Goal: Transaction & Acquisition: Purchase product/service

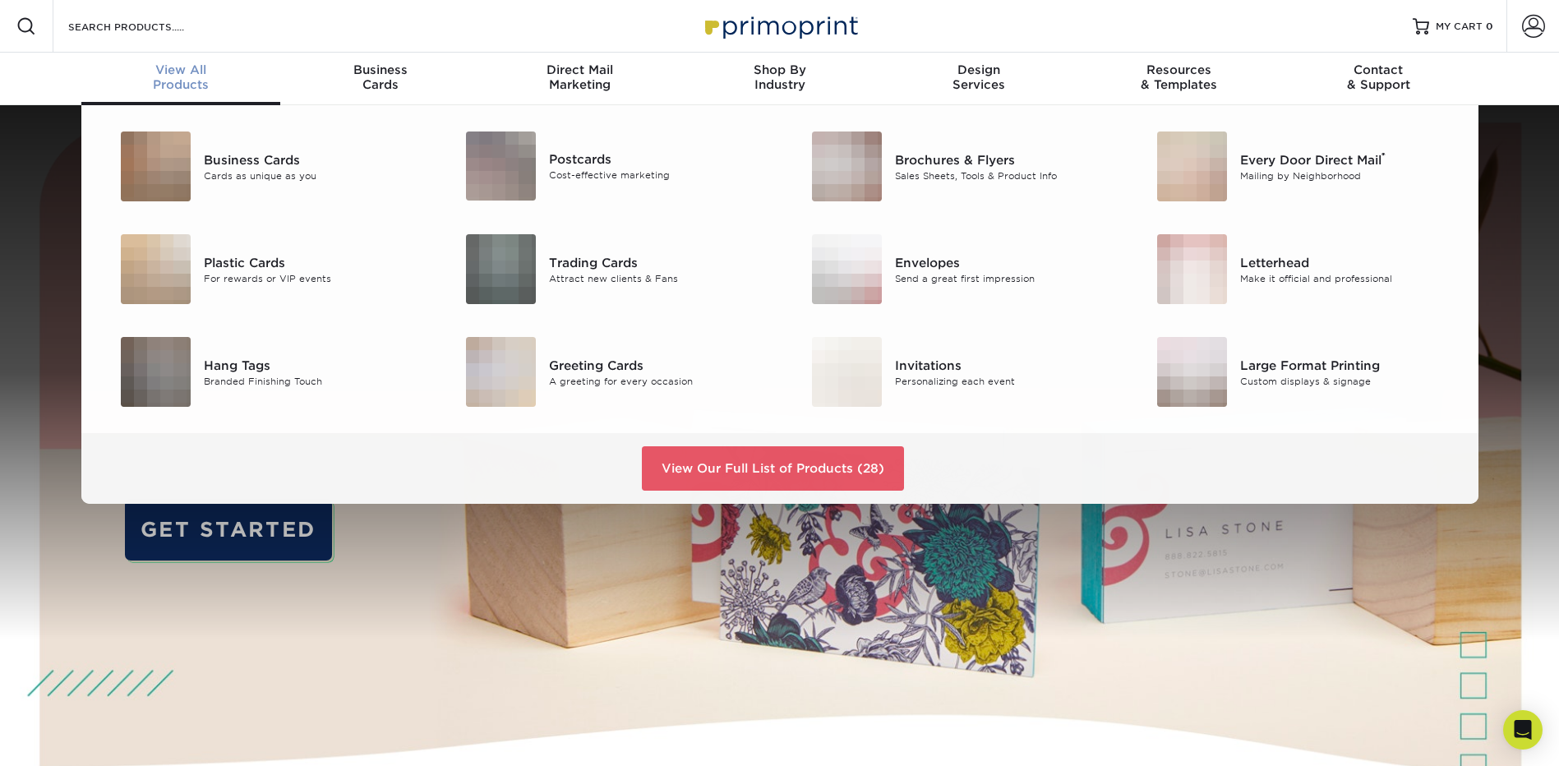
click at [186, 80] on div "View All Products" at bounding box center [181, 77] width 200 height 30
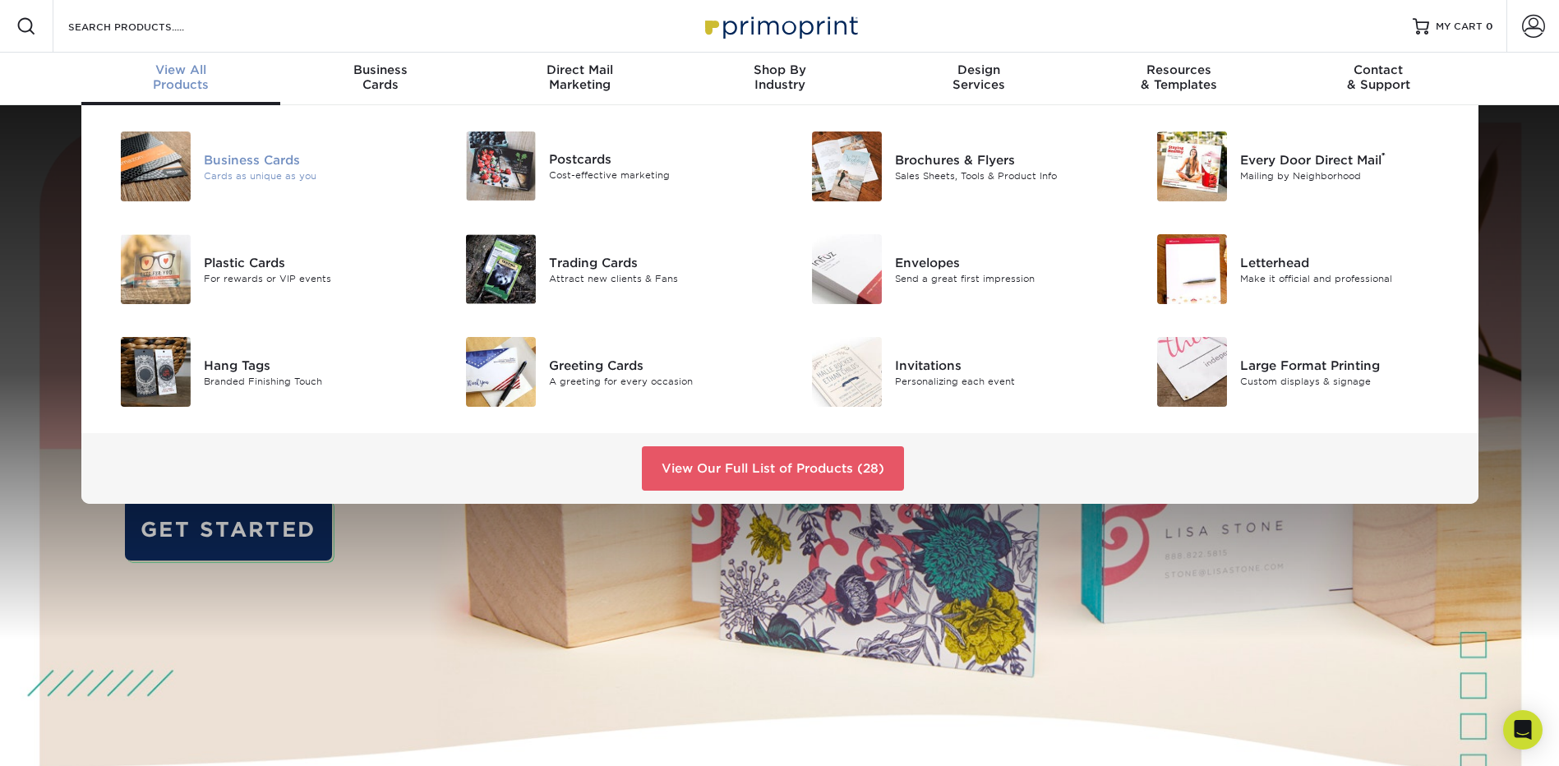
click at [233, 158] on div "Business Cards" at bounding box center [313, 159] width 218 height 18
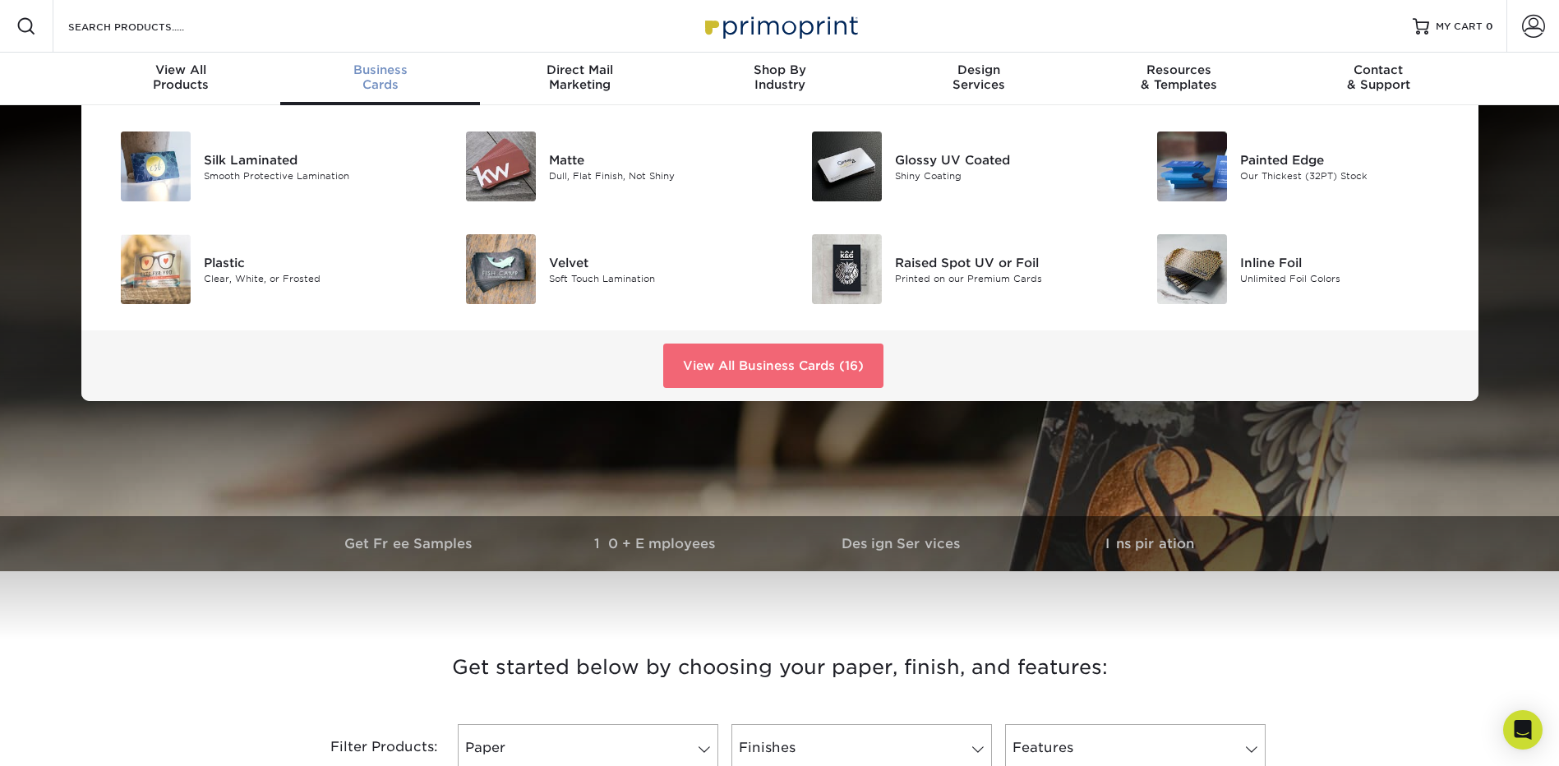
click at [875, 354] on link "View All Business Cards (16)" at bounding box center [773, 365] width 220 height 44
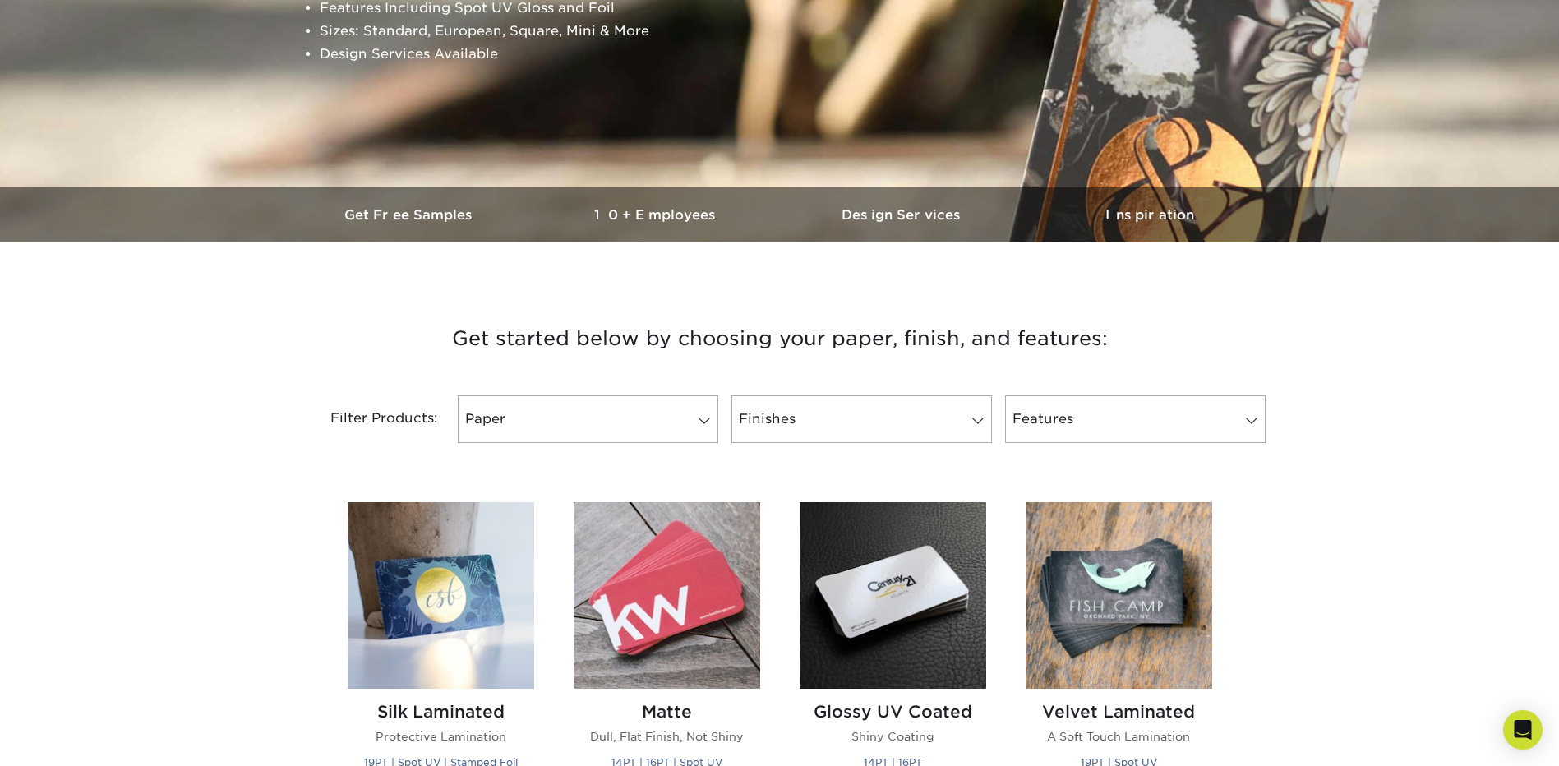
scroll to position [575, 0]
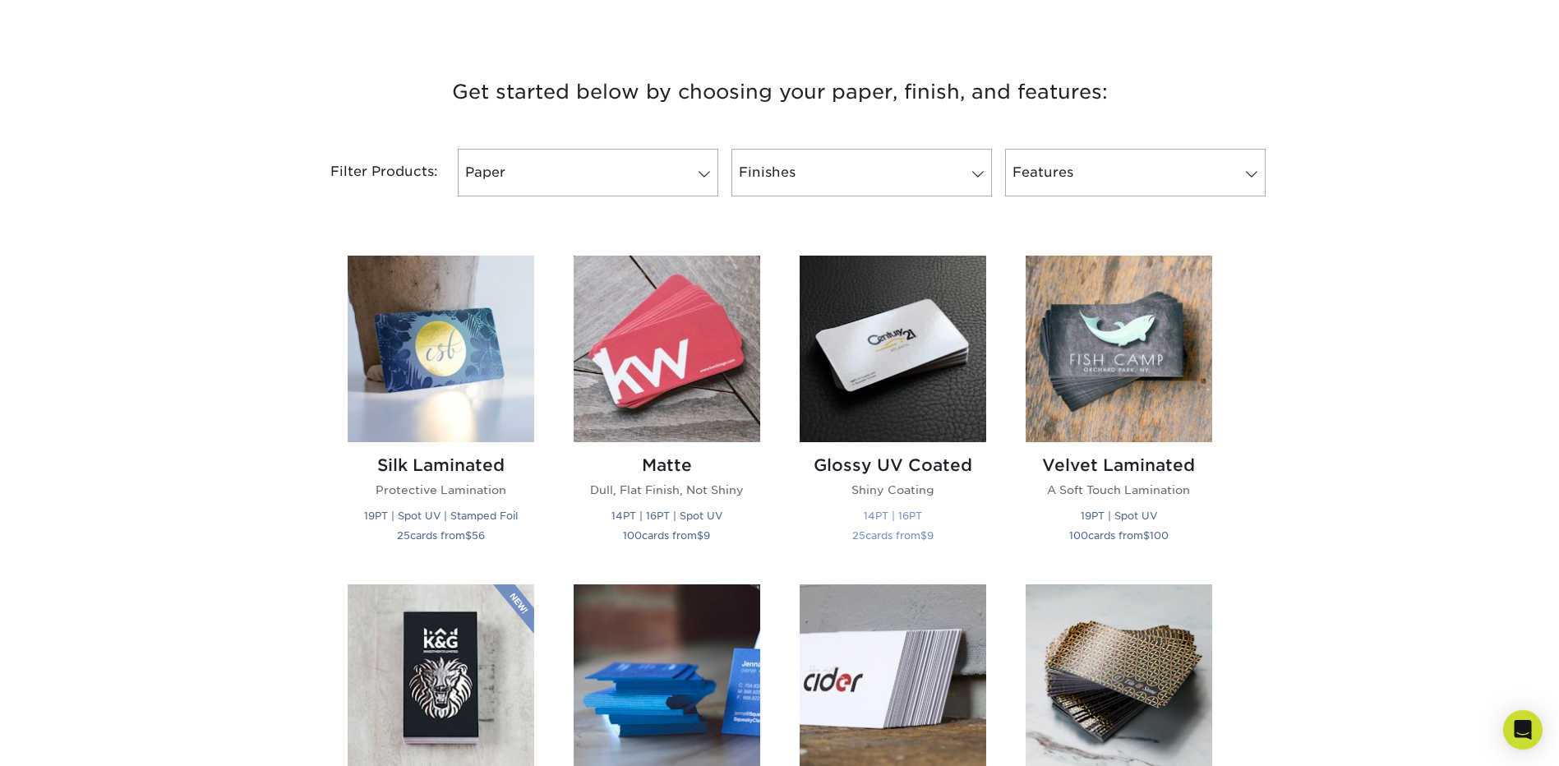
click at [896, 375] on img at bounding box center [892, 349] width 187 height 187
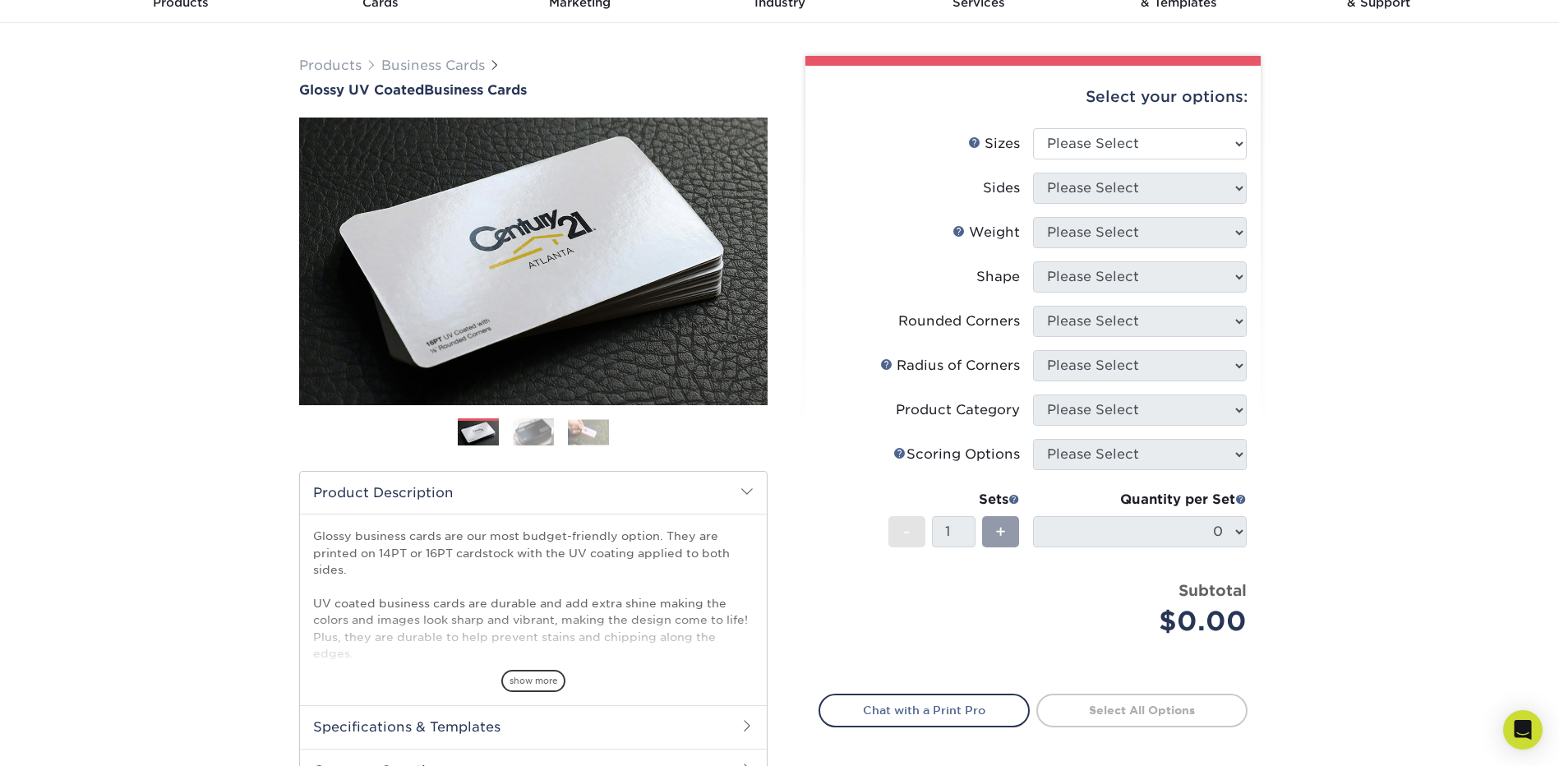
scroll to position [164, 0]
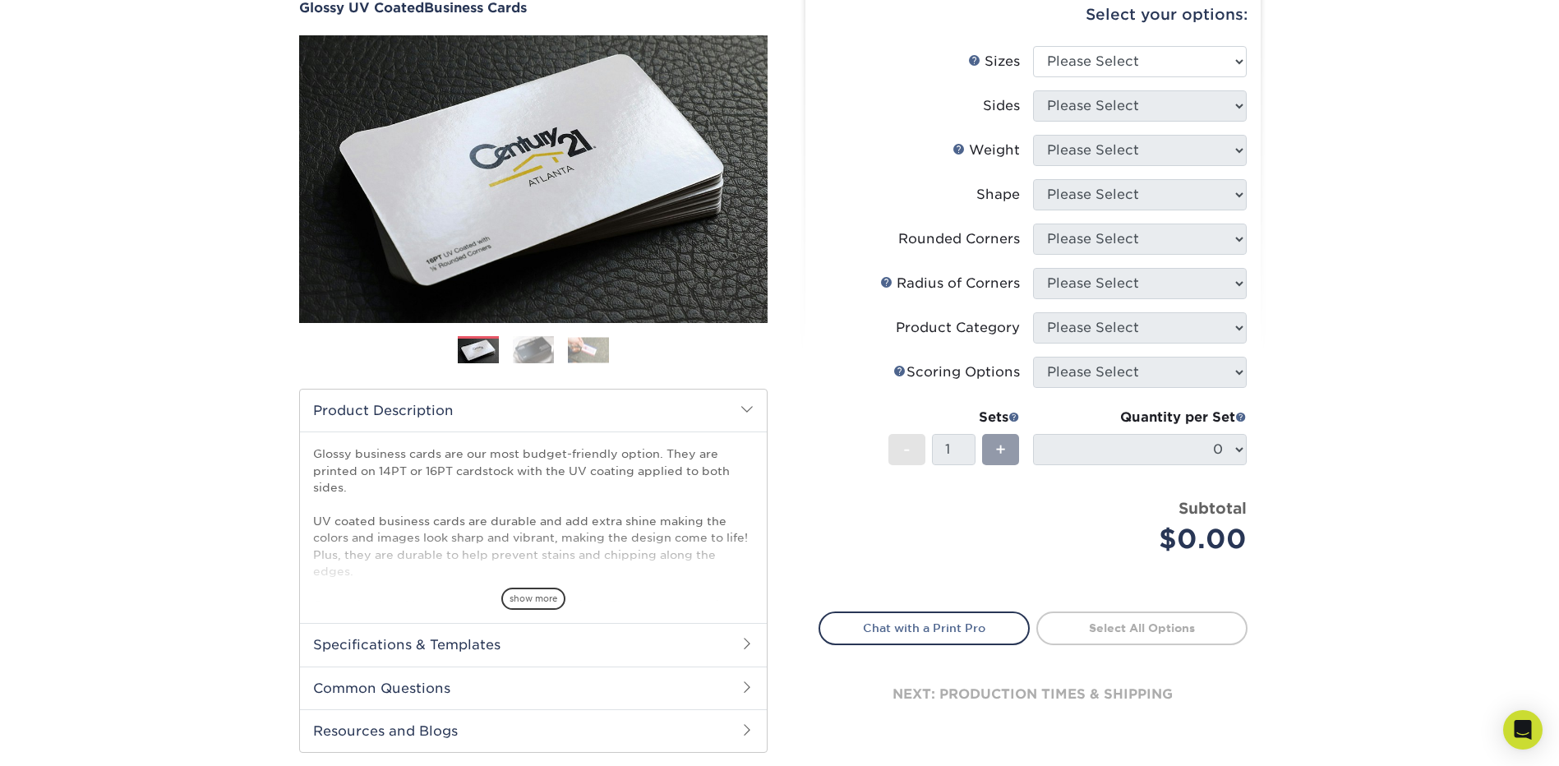
drag, startPoint x: 510, startPoint y: 472, endPoint x: 638, endPoint y: 463, distance: 128.4
click at [638, 463] on p "Glossy business cards are our most budget-friendly option. They are printed on …" at bounding box center [533, 554] width 440 height 218
click at [460, 537] on div "show more" at bounding box center [533, 570] width 440 height 79
click at [530, 591] on span "show more" at bounding box center [533, 598] width 64 height 22
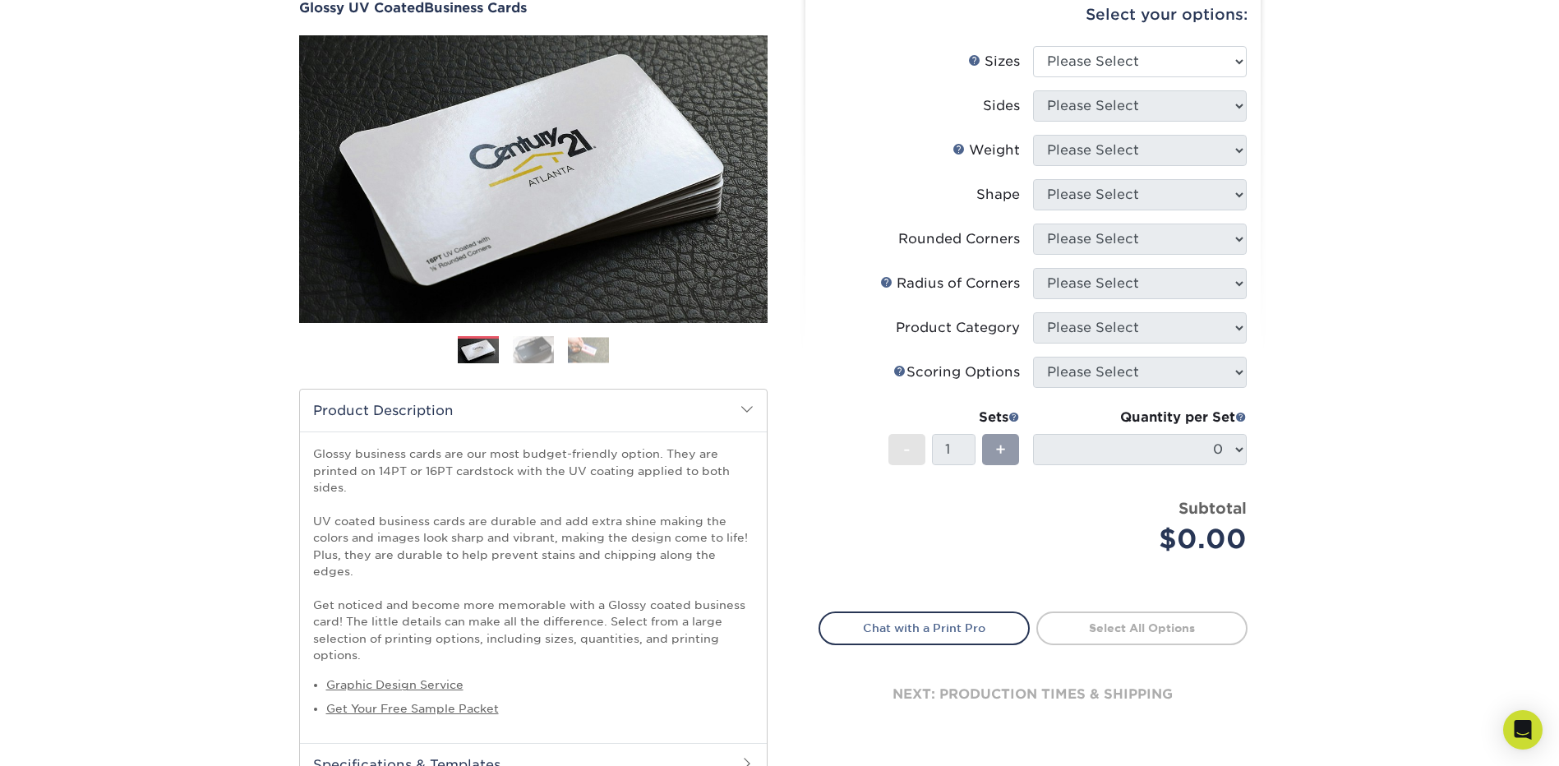
scroll to position [411, 0]
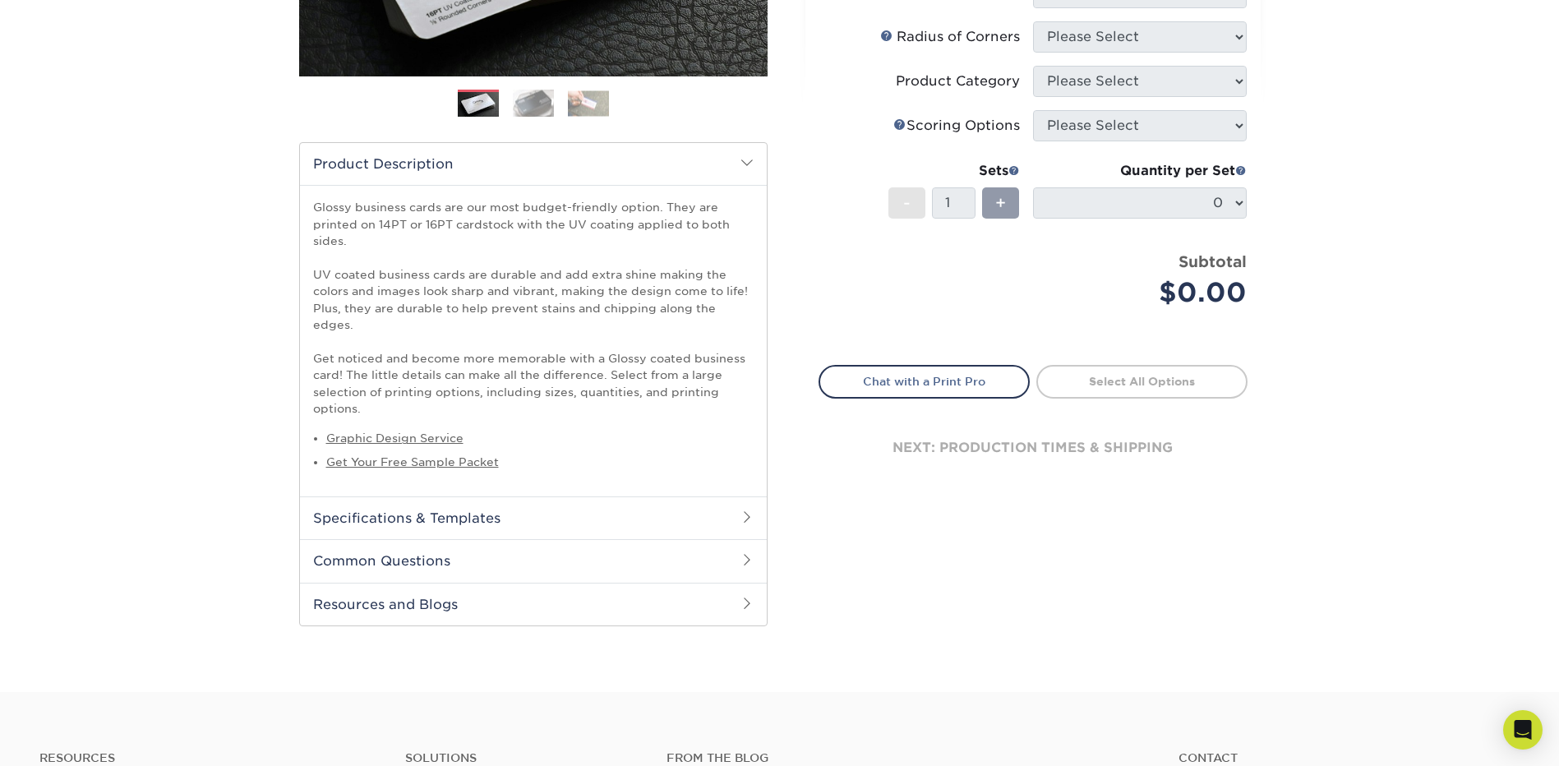
click at [583, 496] on h2 "Specifications & Templates" at bounding box center [533, 517] width 467 height 43
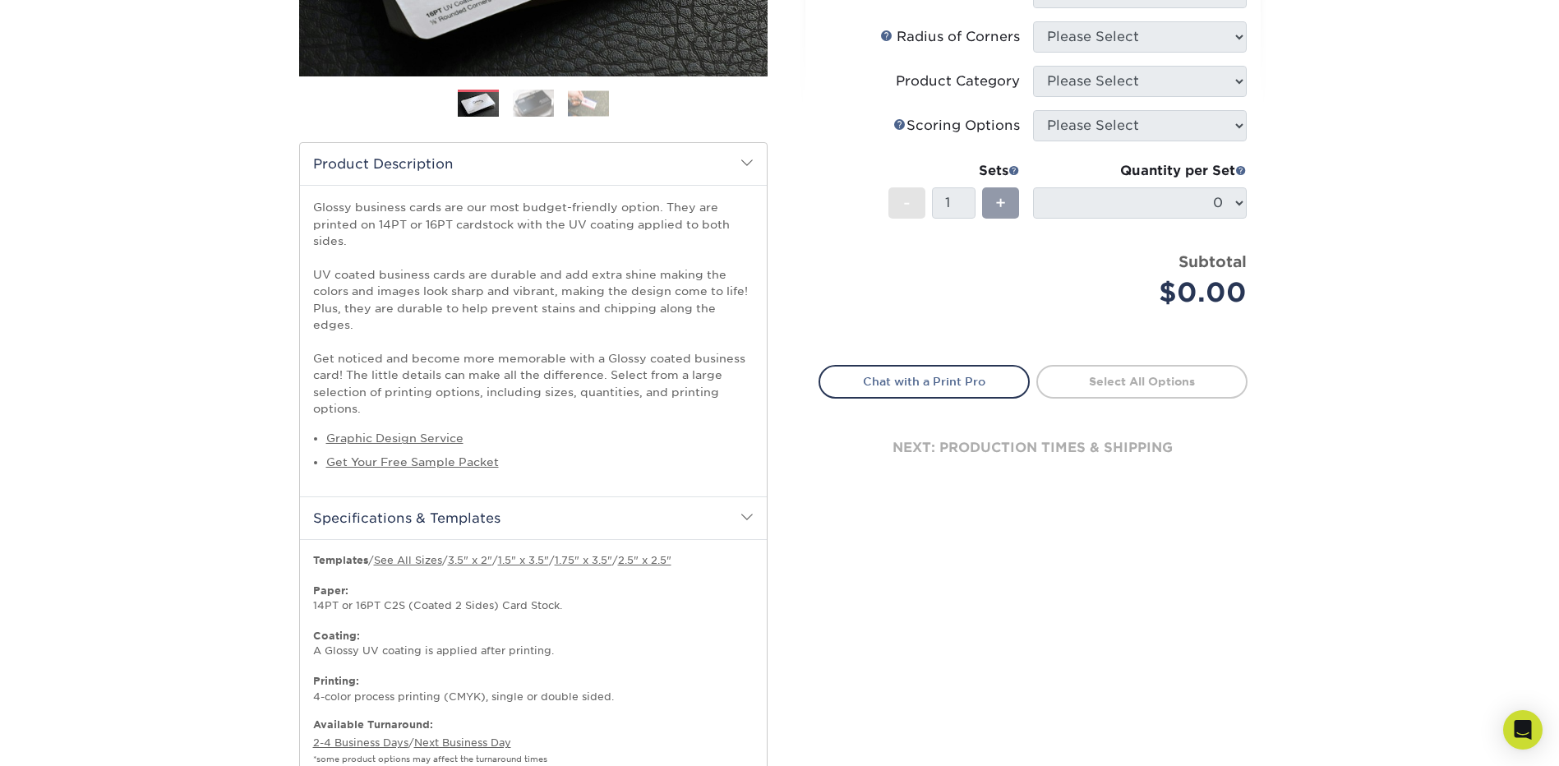
click at [583, 496] on h2 "Specifications & Templates" at bounding box center [533, 517] width 467 height 43
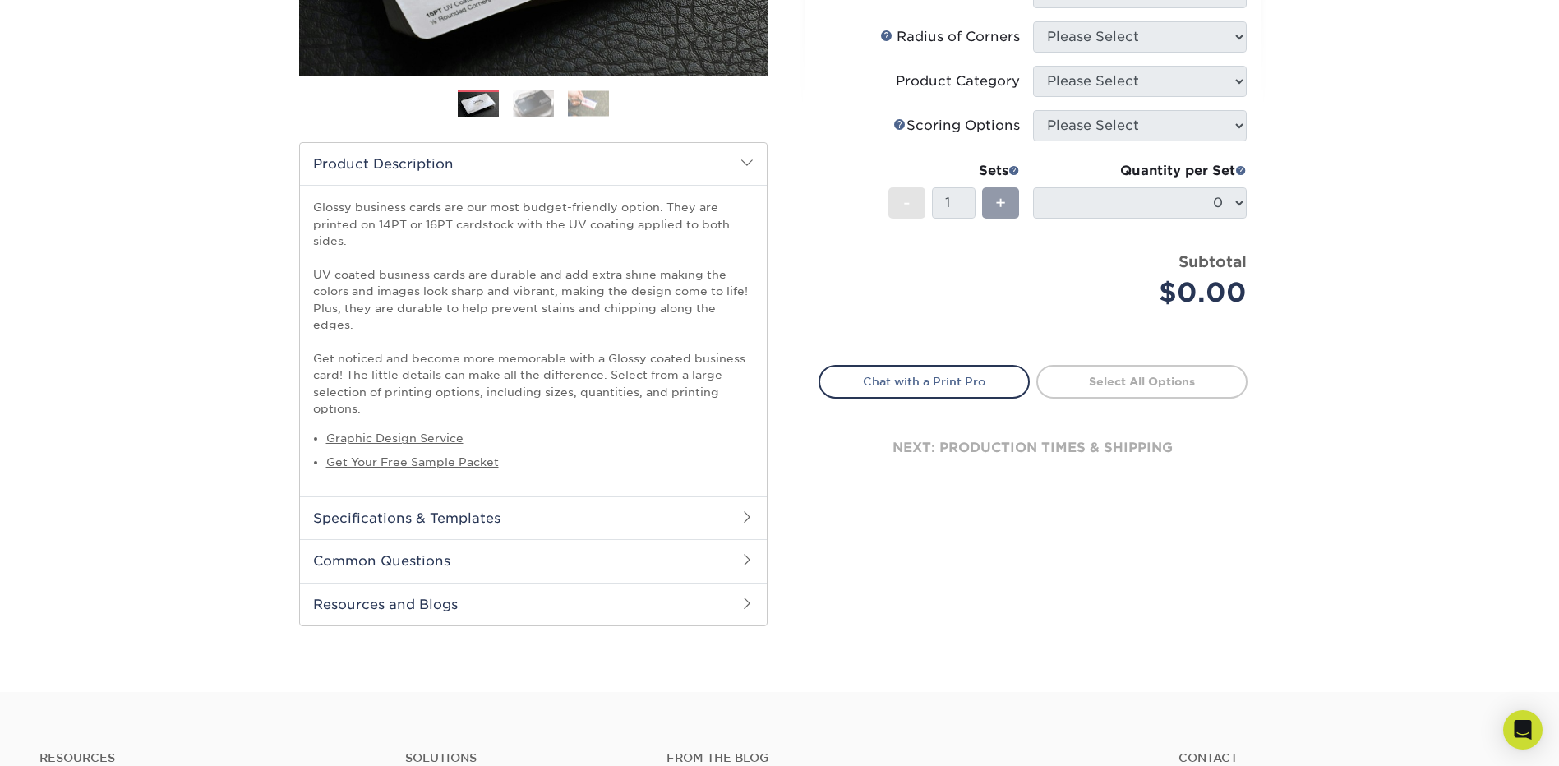
click at [577, 547] on h2 "Common Questions" at bounding box center [533, 560] width 467 height 43
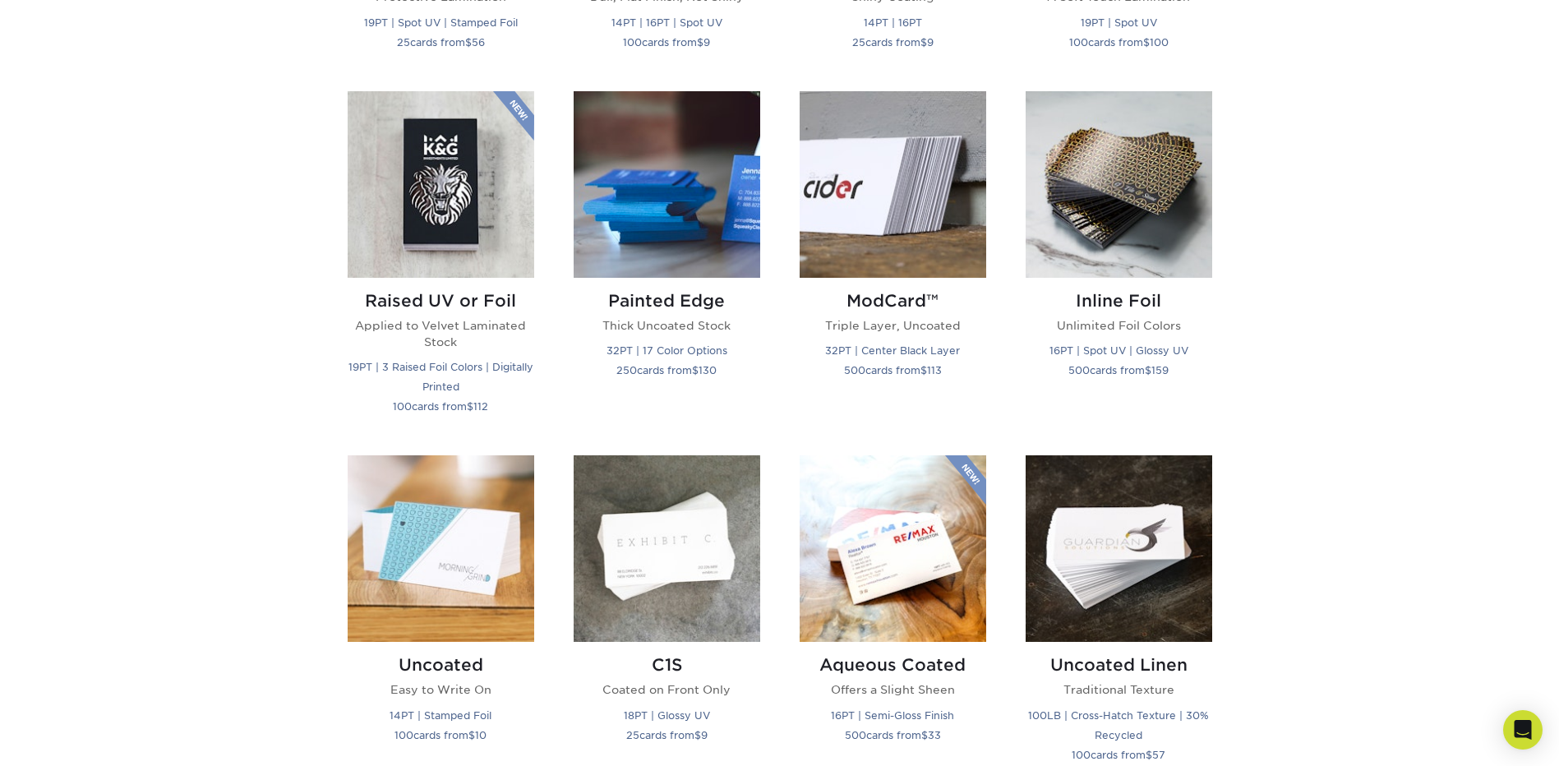
scroll to position [1232, 0]
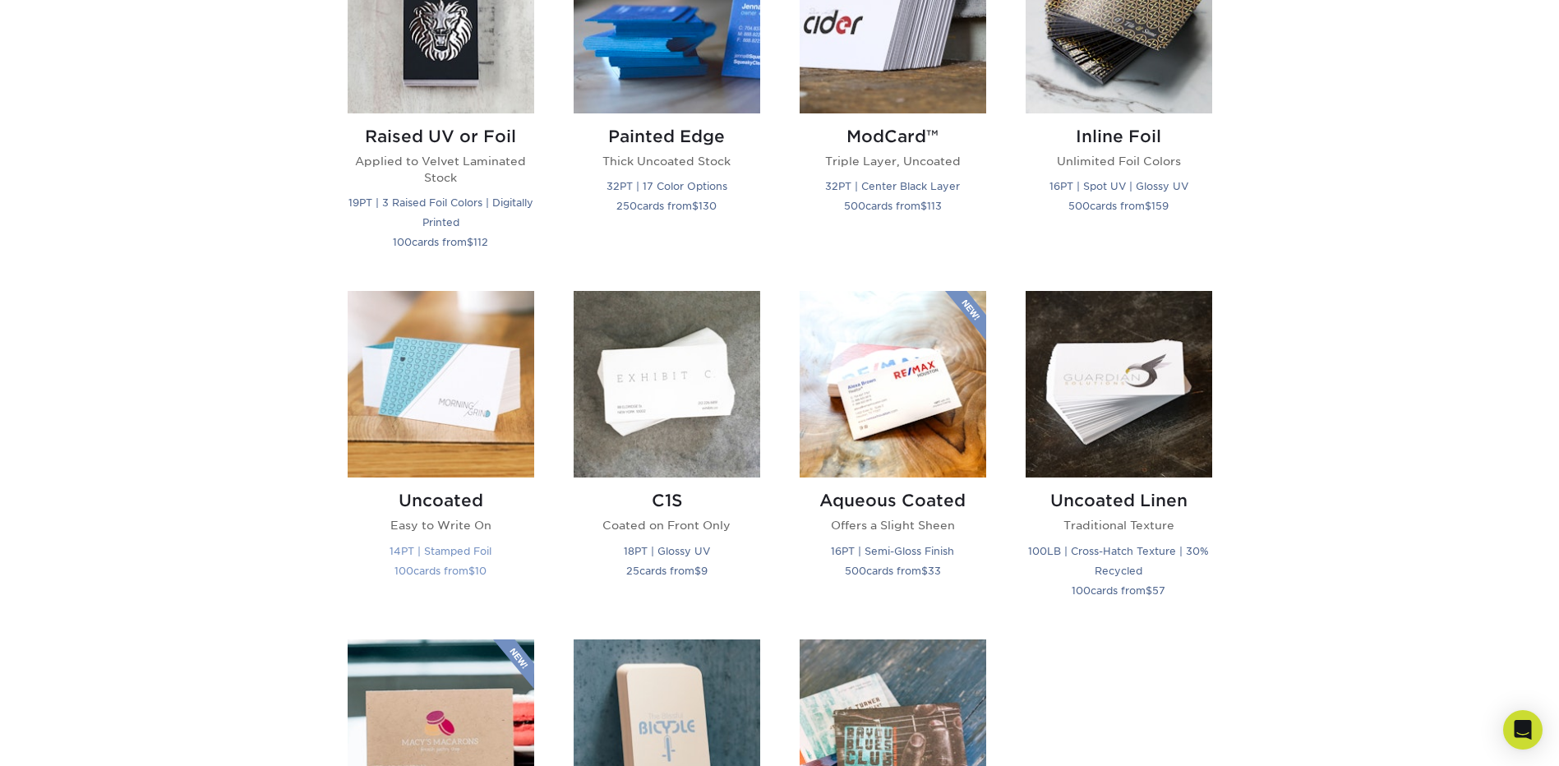
click at [422, 423] on img at bounding box center [441, 384] width 187 height 187
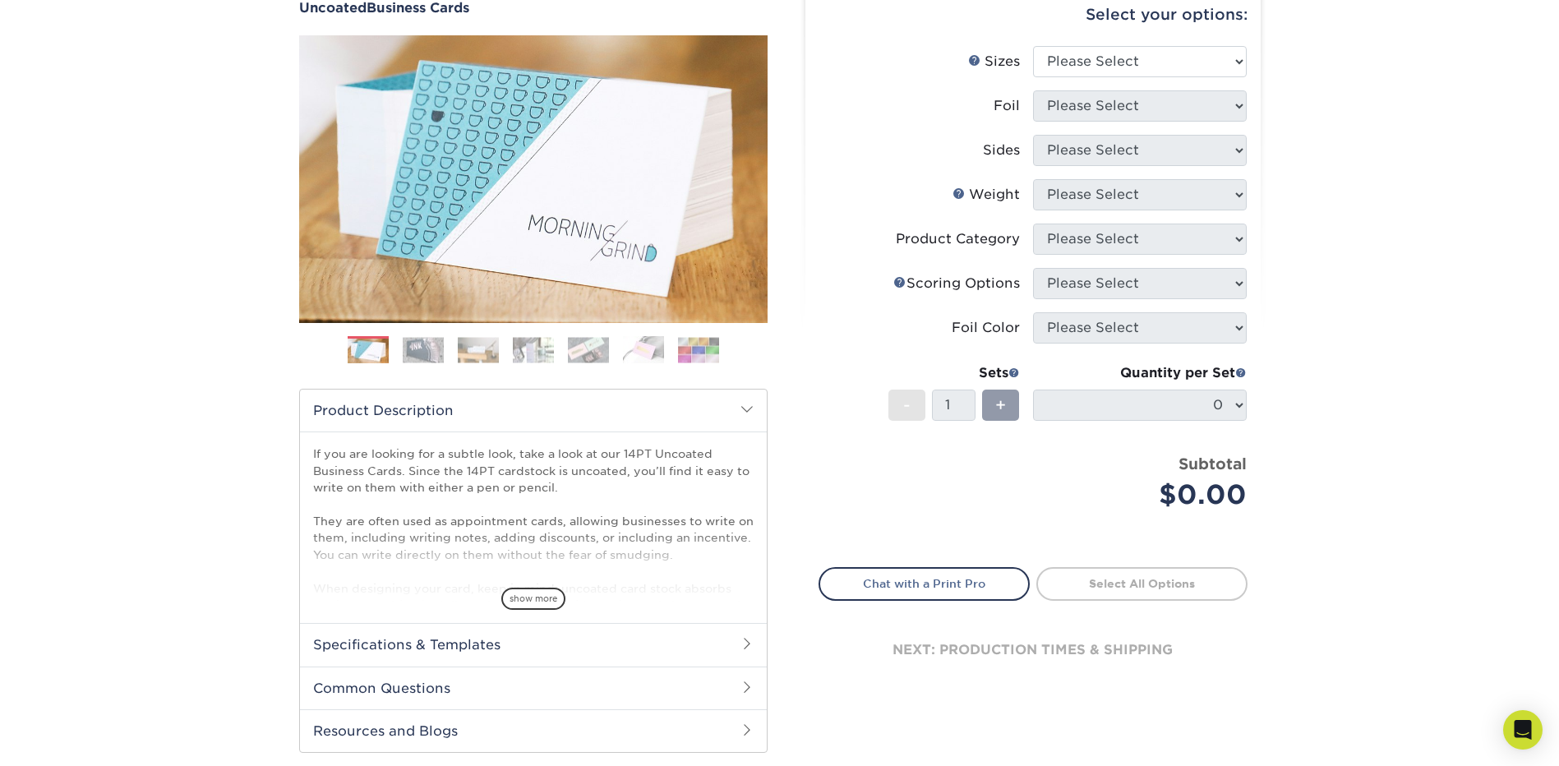
scroll to position [246, 0]
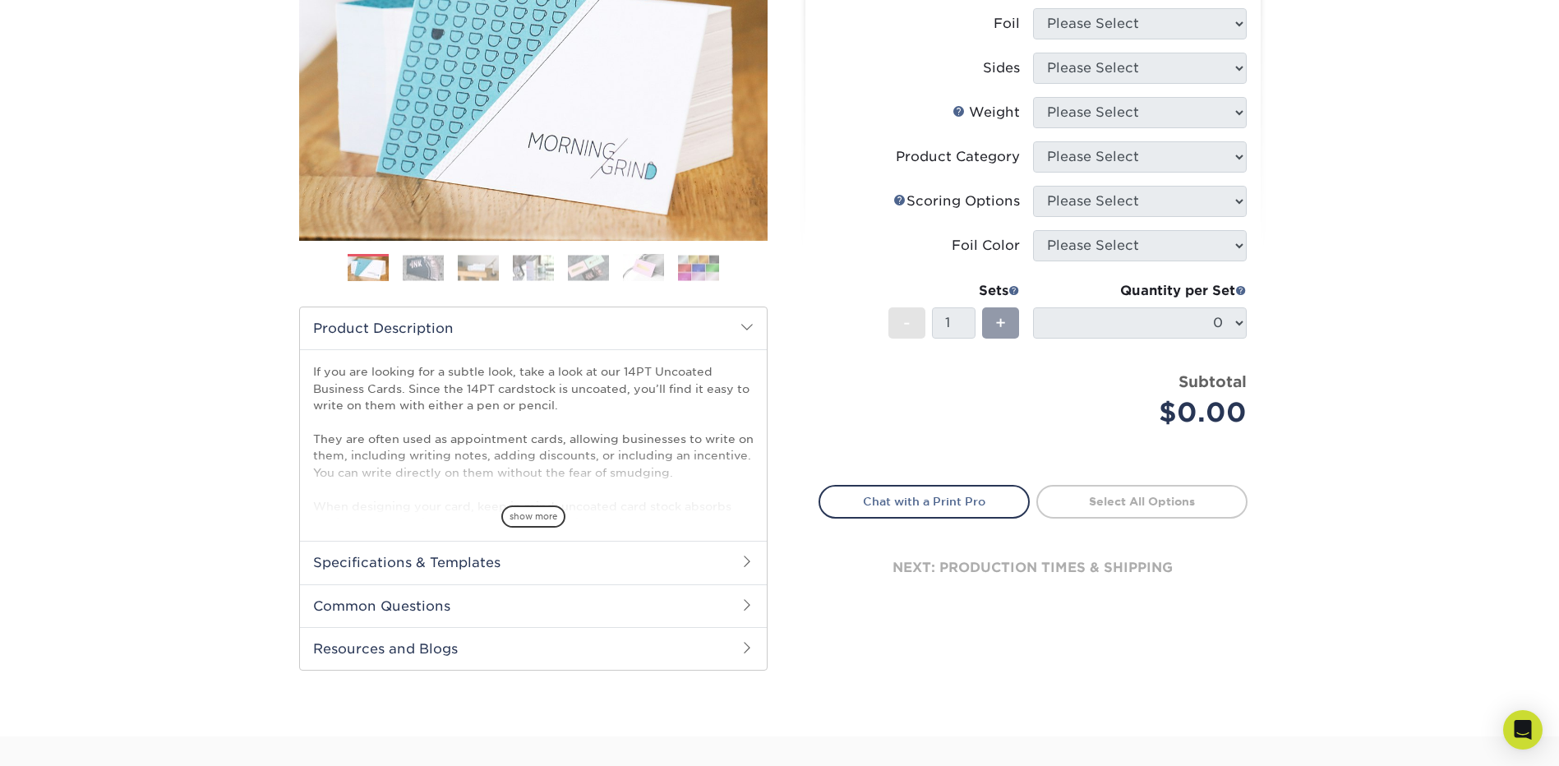
click at [626, 553] on h2 "Specifications & Templates" at bounding box center [533, 562] width 467 height 43
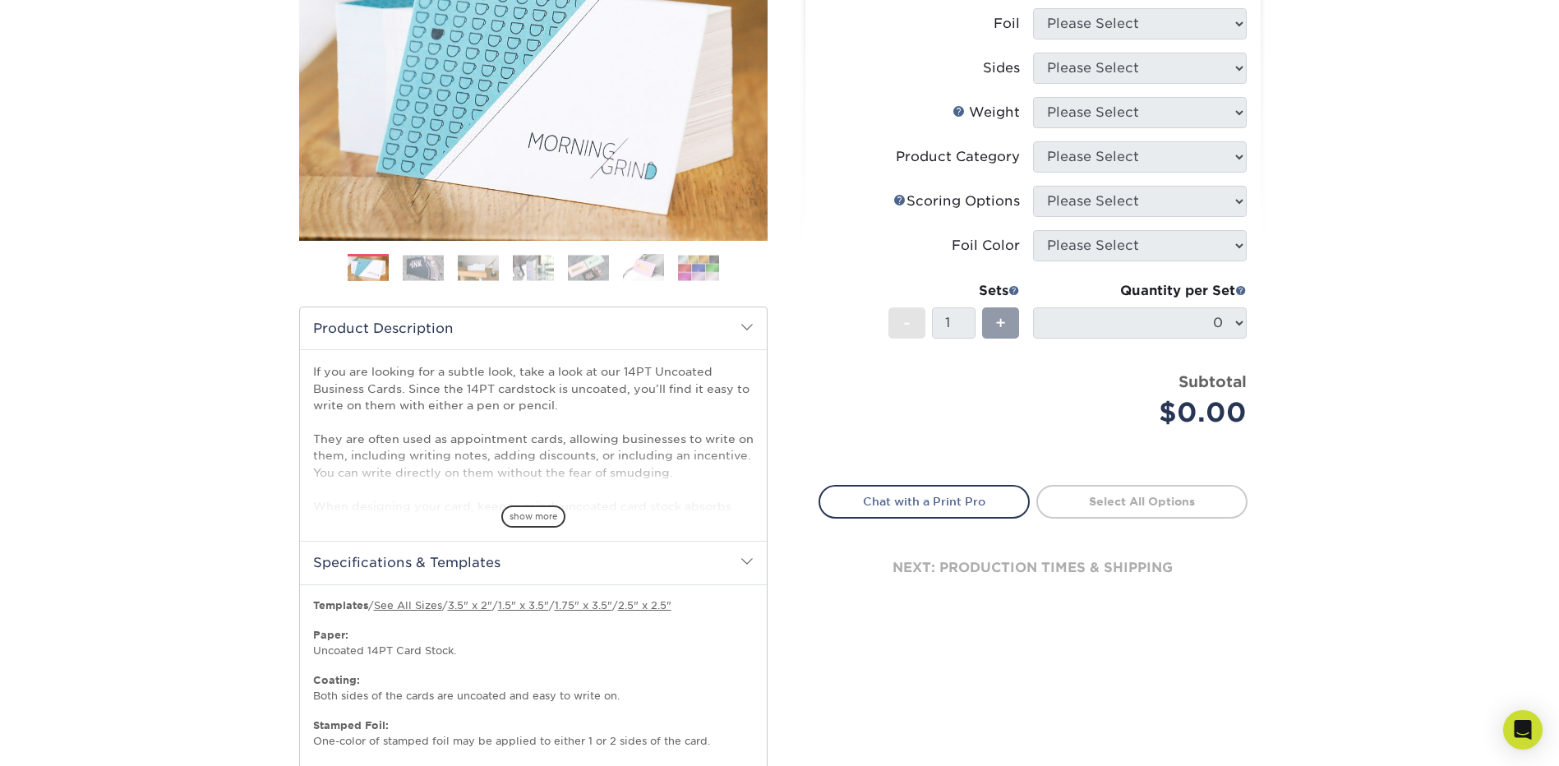
scroll to position [329, 0]
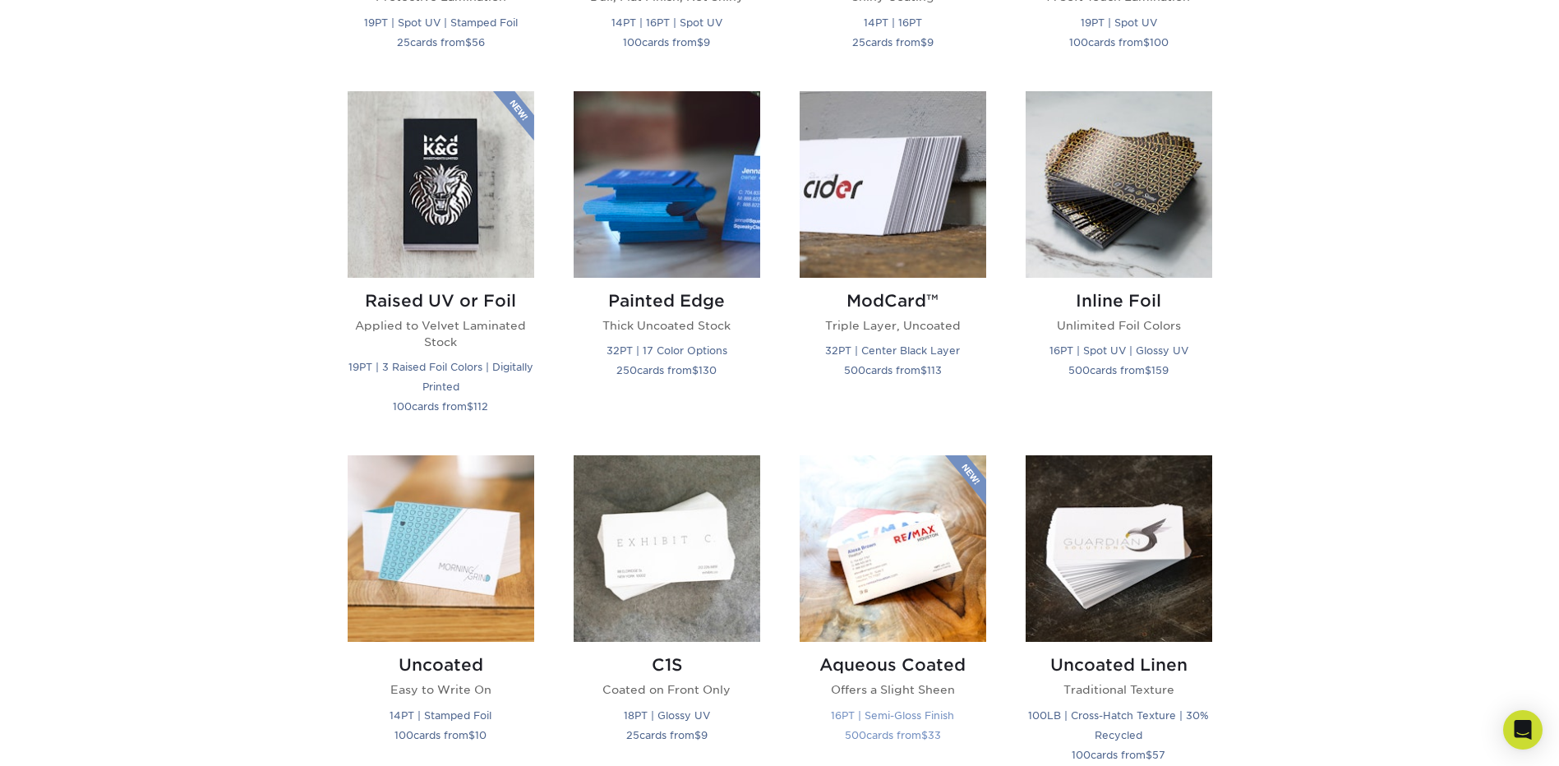
scroll to position [1232, 0]
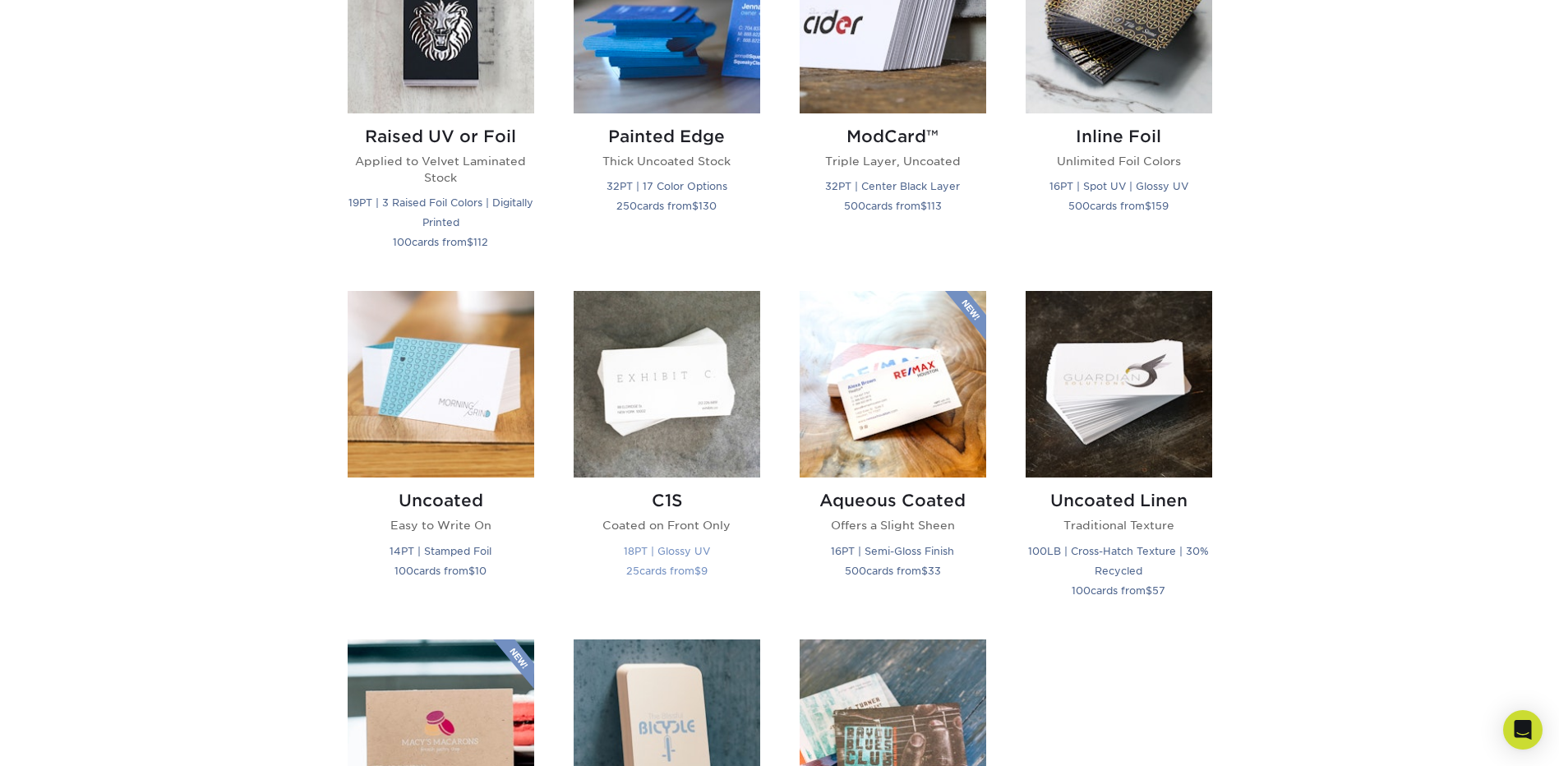
click at [681, 434] on img at bounding box center [667, 384] width 187 height 187
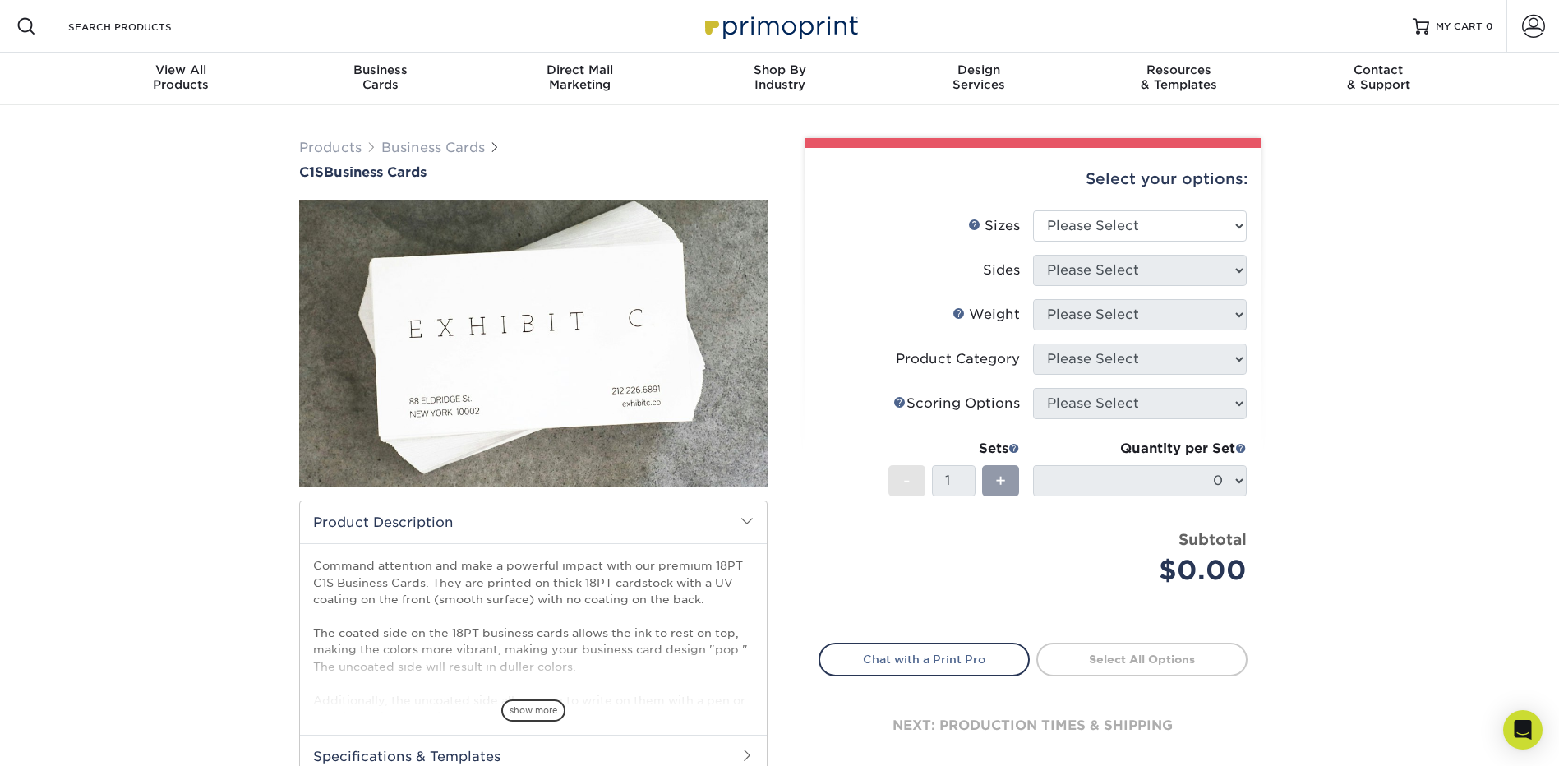
scroll to position [164, 0]
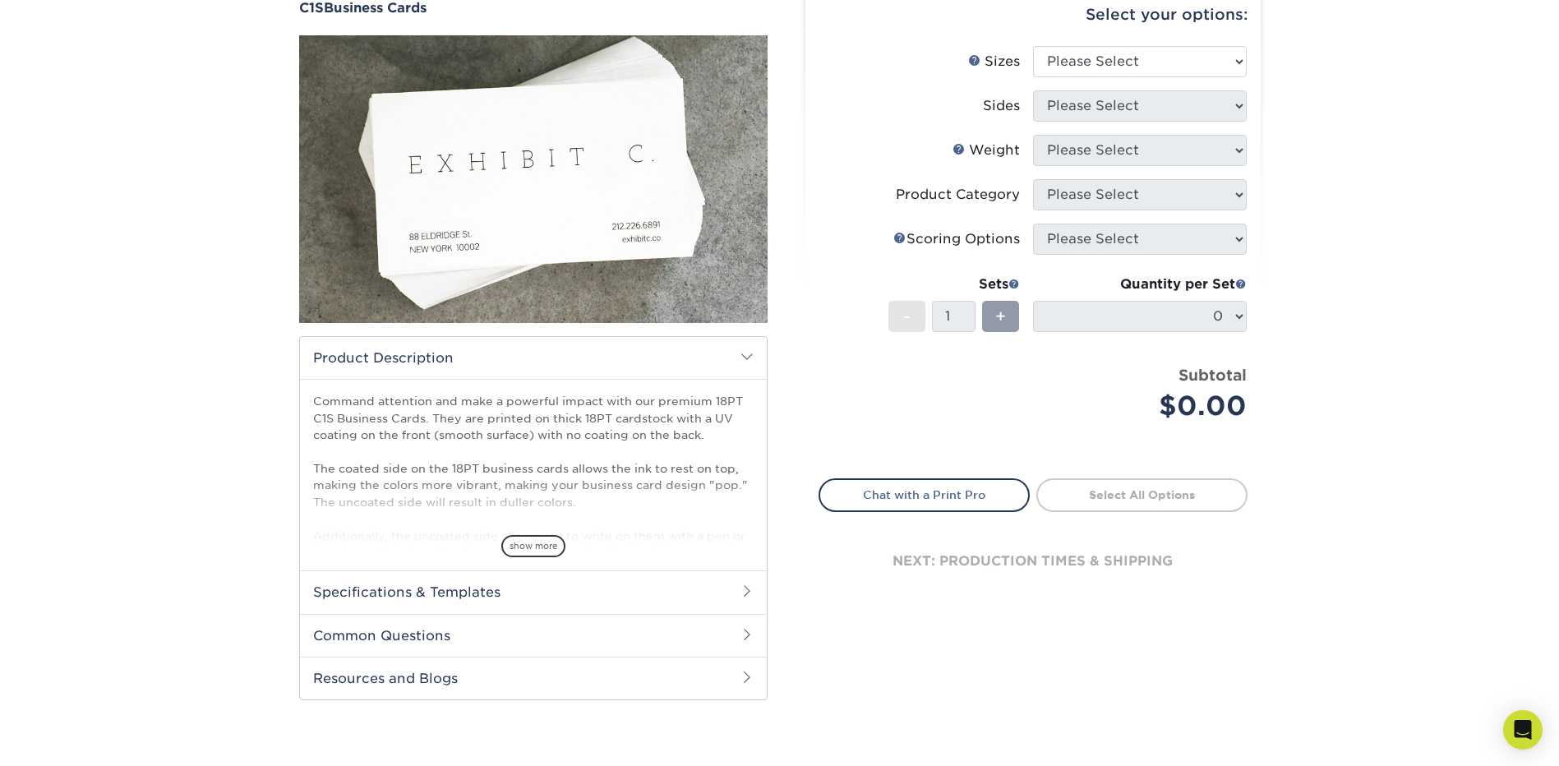
click at [727, 628] on h2 "Common Questions" at bounding box center [533, 635] width 467 height 43
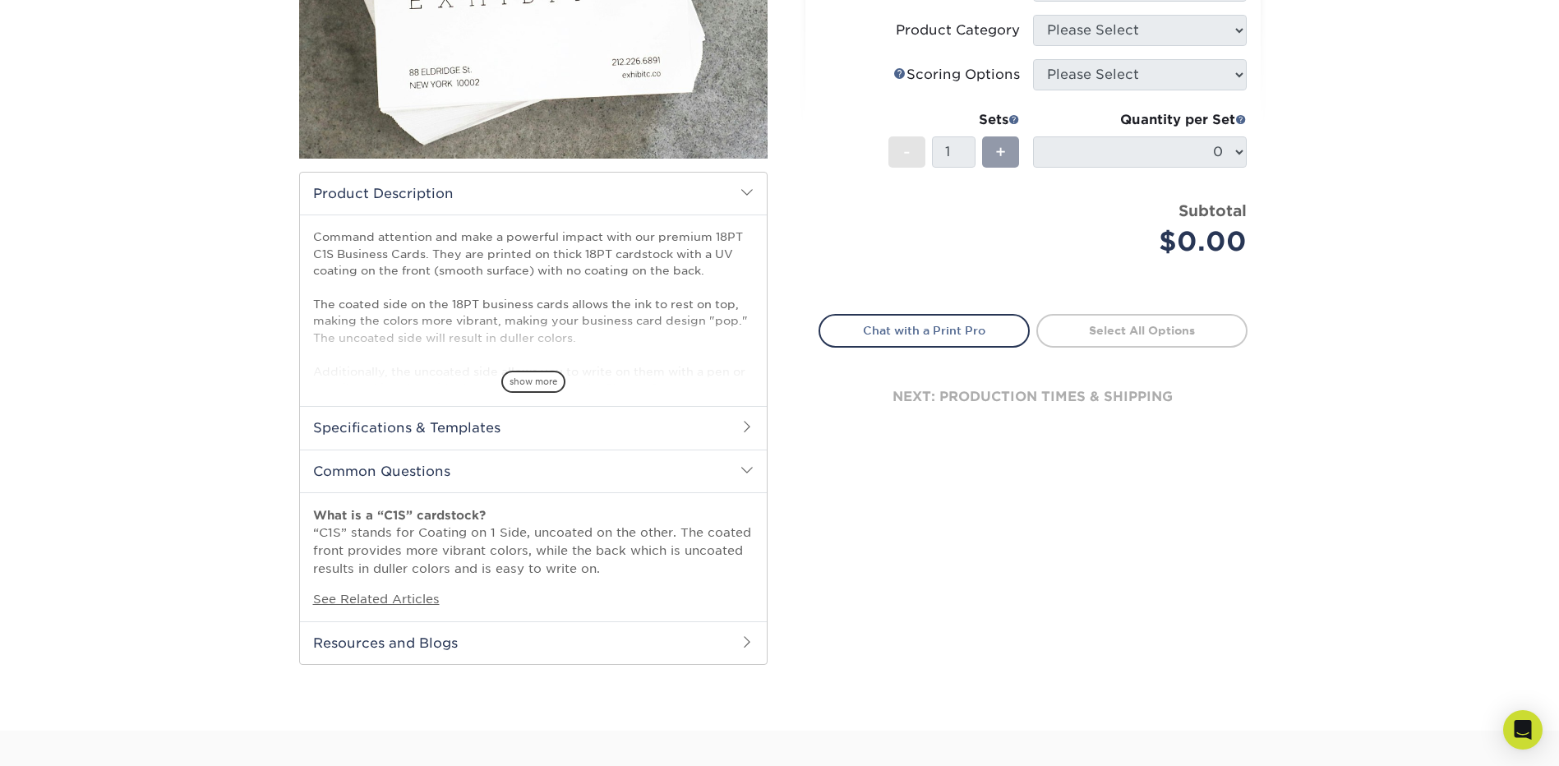
scroll to position [246, 0]
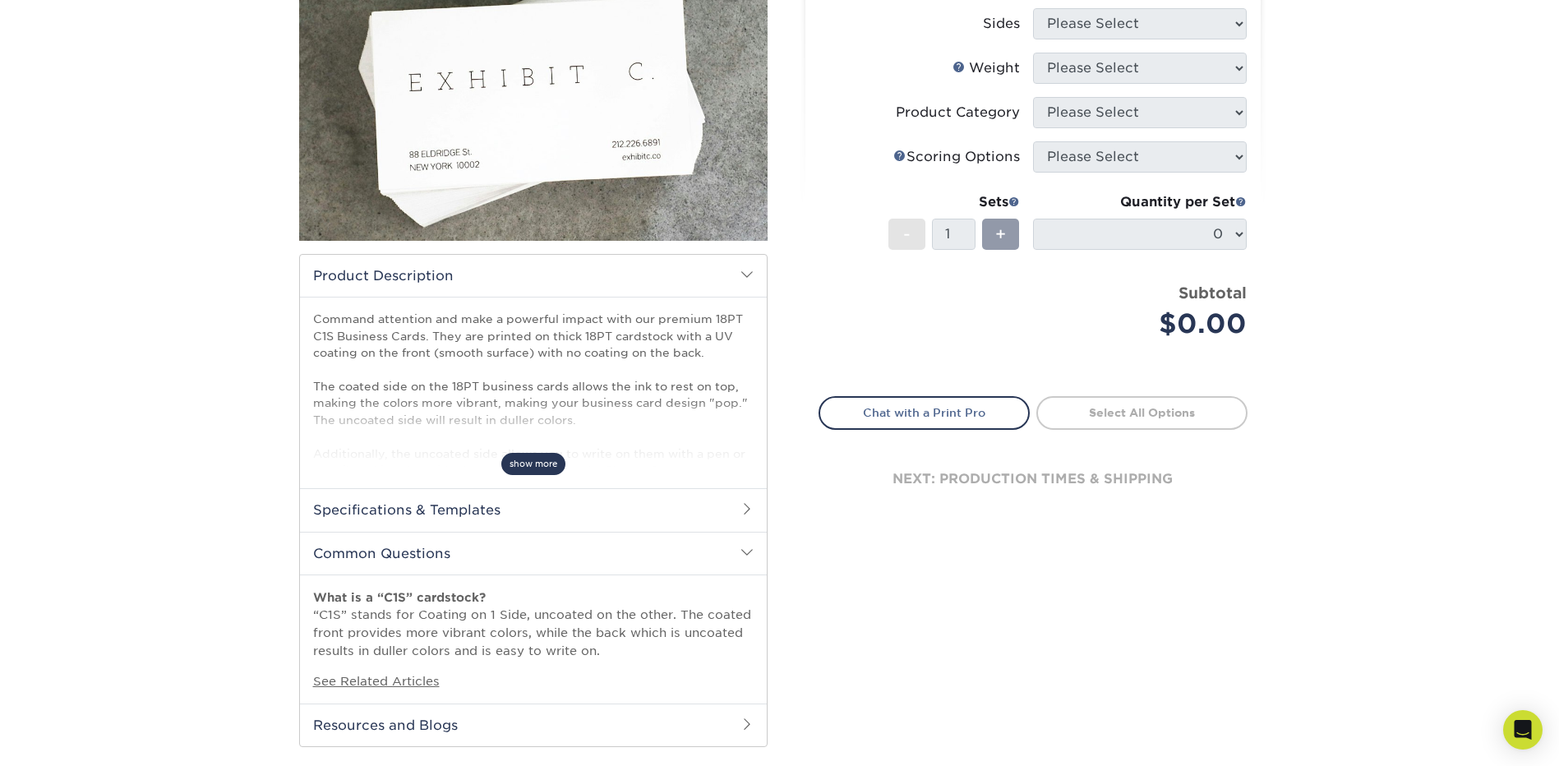
click at [532, 459] on span "show more" at bounding box center [533, 464] width 64 height 22
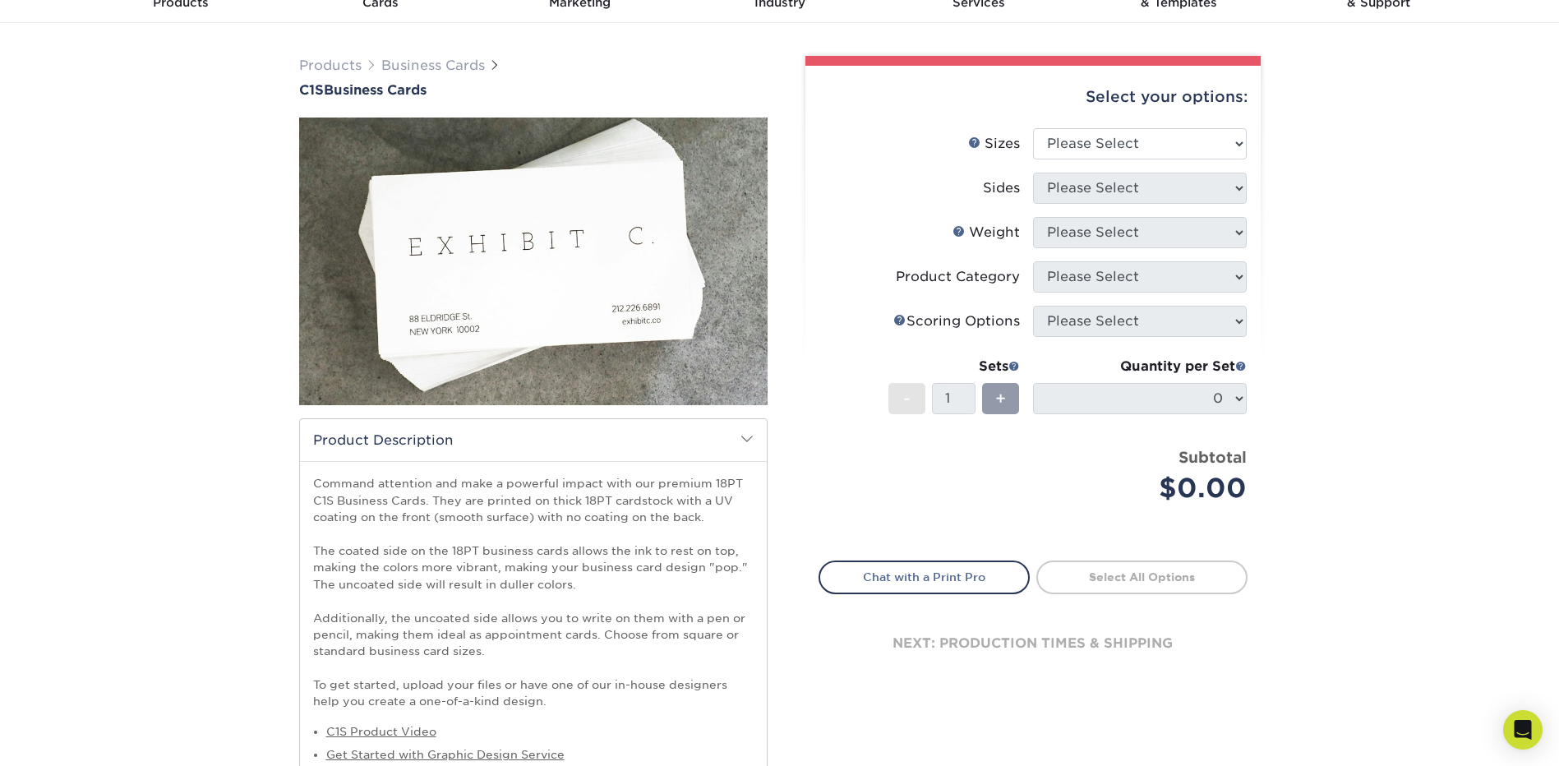
scroll to position [0, 0]
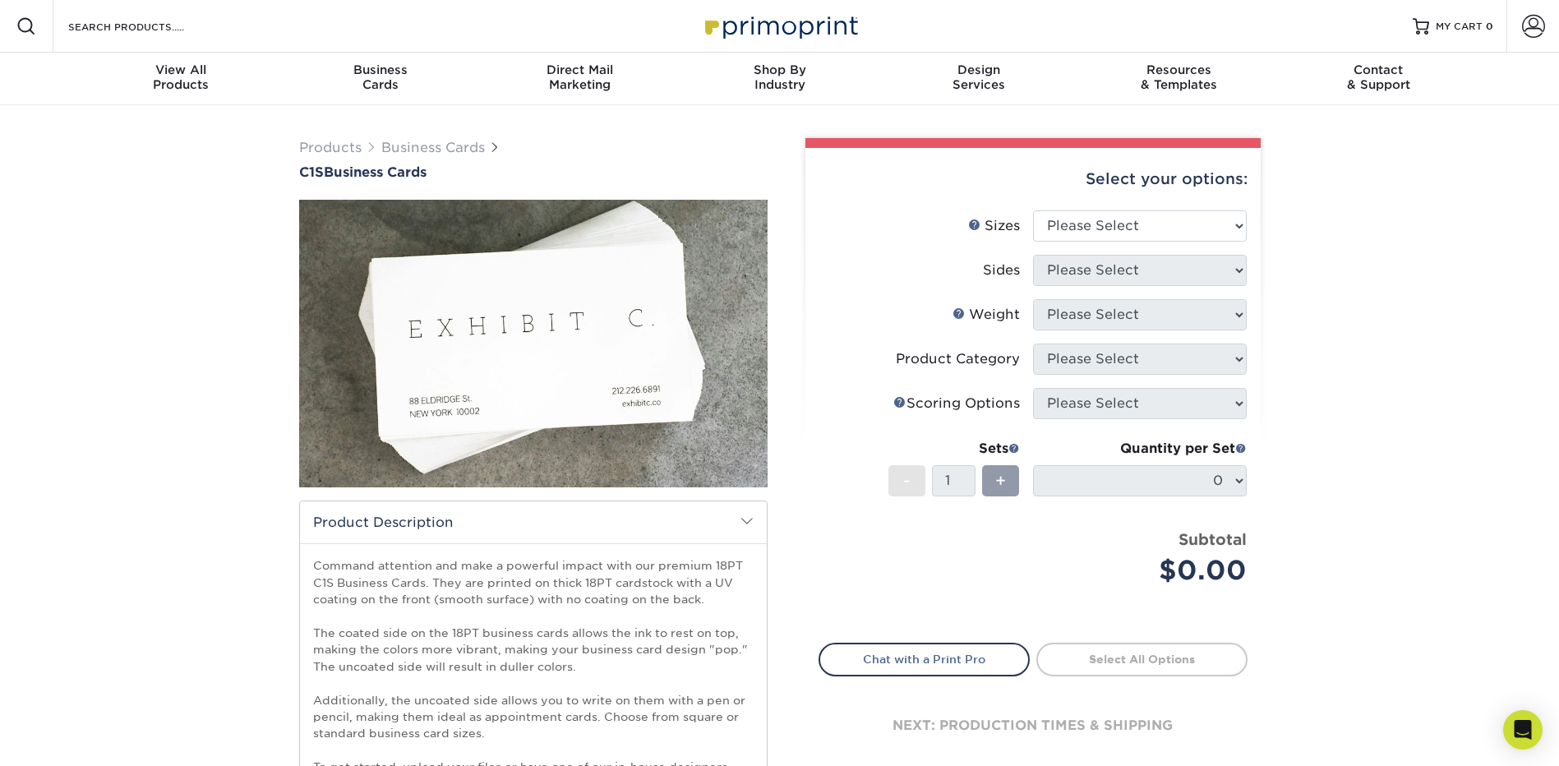
click at [1127, 243] on li "Sizes Help Sizes Please Select 2" x 3.5" - Standard 2.125" x 3.375" - European …" at bounding box center [1032, 232] width 427 height 44
click at [1126, 229] on select "Please Select 2" x 3.5" - Standard 2.125" x 3.375" - European 2.5" x 2.5" - Squ…" at bounding box center [1140, 225] width 214 height 31
select select "2.00x3.50"
click at [1033, 210] on select "Please Select 2" x 3.5" - Standard 2.125" x 3.375" - European 2.5" x 2.5" - Squ…" at bounding box center [1140, 225] width 214 height 31
click at [1141, 264] on select "Please Select Print Both Sides Print Front Only" at bounding box center [1140, 270] width 214 height 31
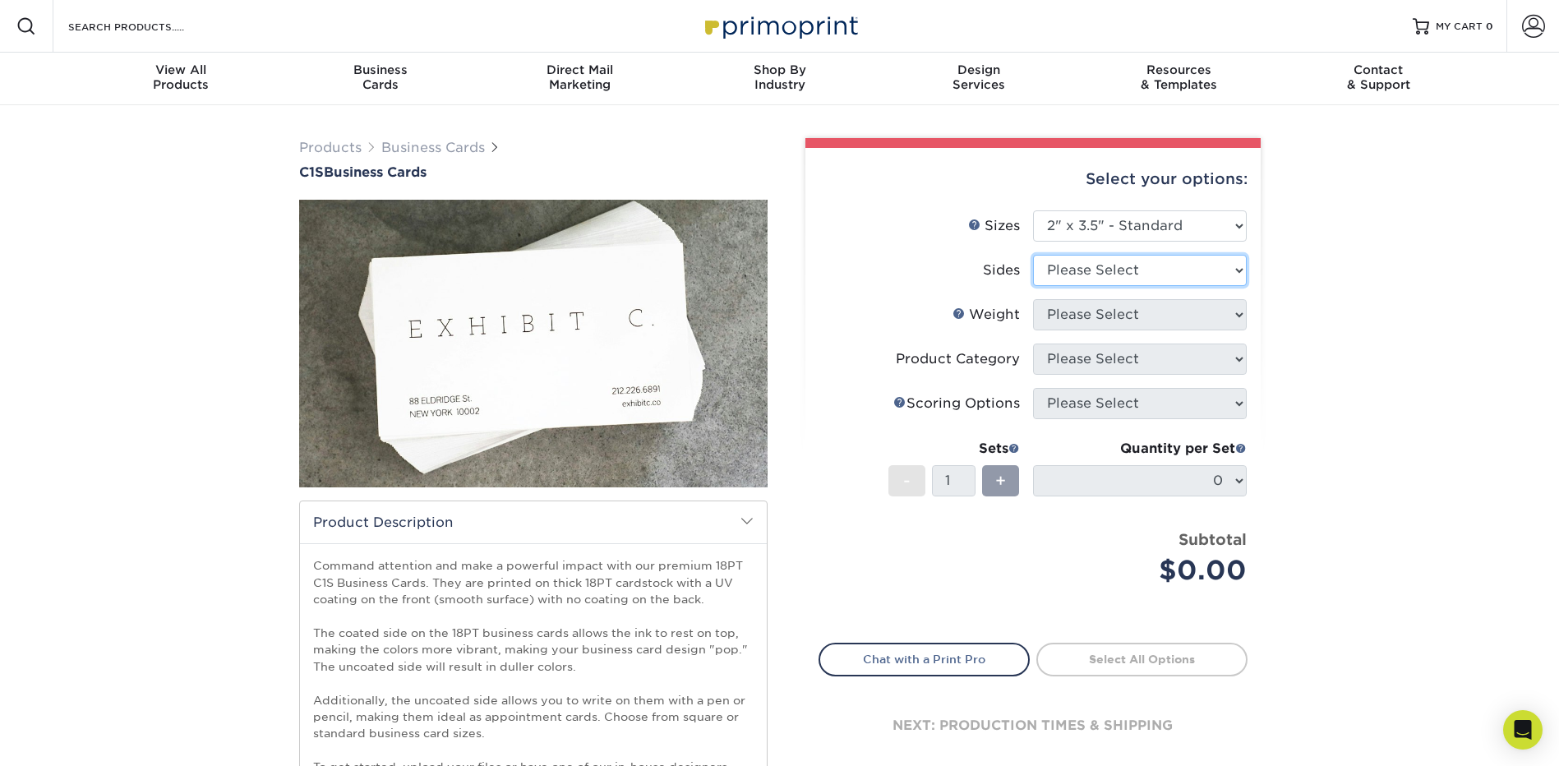
select select "13abbda7-1d64-4f25-8bb2-c179b224825d"
click at [1033, 255] on select "Please Select Print Both Sides Print Front Only" at bounding box center [1140, 270] width 214 height 31
click at [1131, 313] on select "Please Select 18PT C1S" at bounding box center [1140, 314] width 214 height 31
select select "18PTC1S"
click at [1033, 299] on select "Please Select 18PT C1S" at bounding box center [1140, 314] width 214 height 31
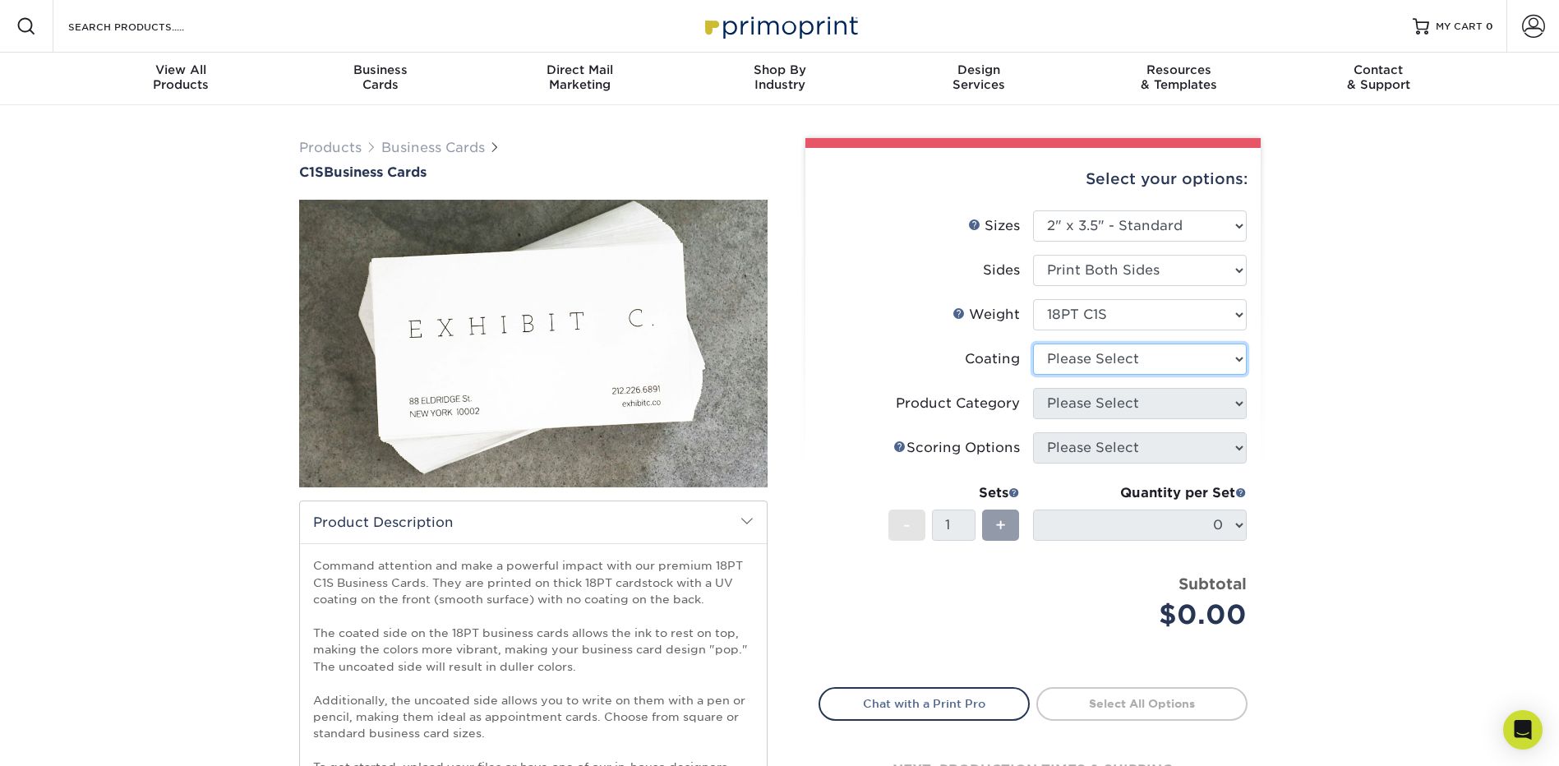
click at [1128, 360] on select at bounding box center [1140, 358] width 214 height 31
select select "1e8116af-acfc-44b1-83dc-8181aa338834"
click at [1033, 343] on select at bounding box center [1140, 358] width 214 height 31
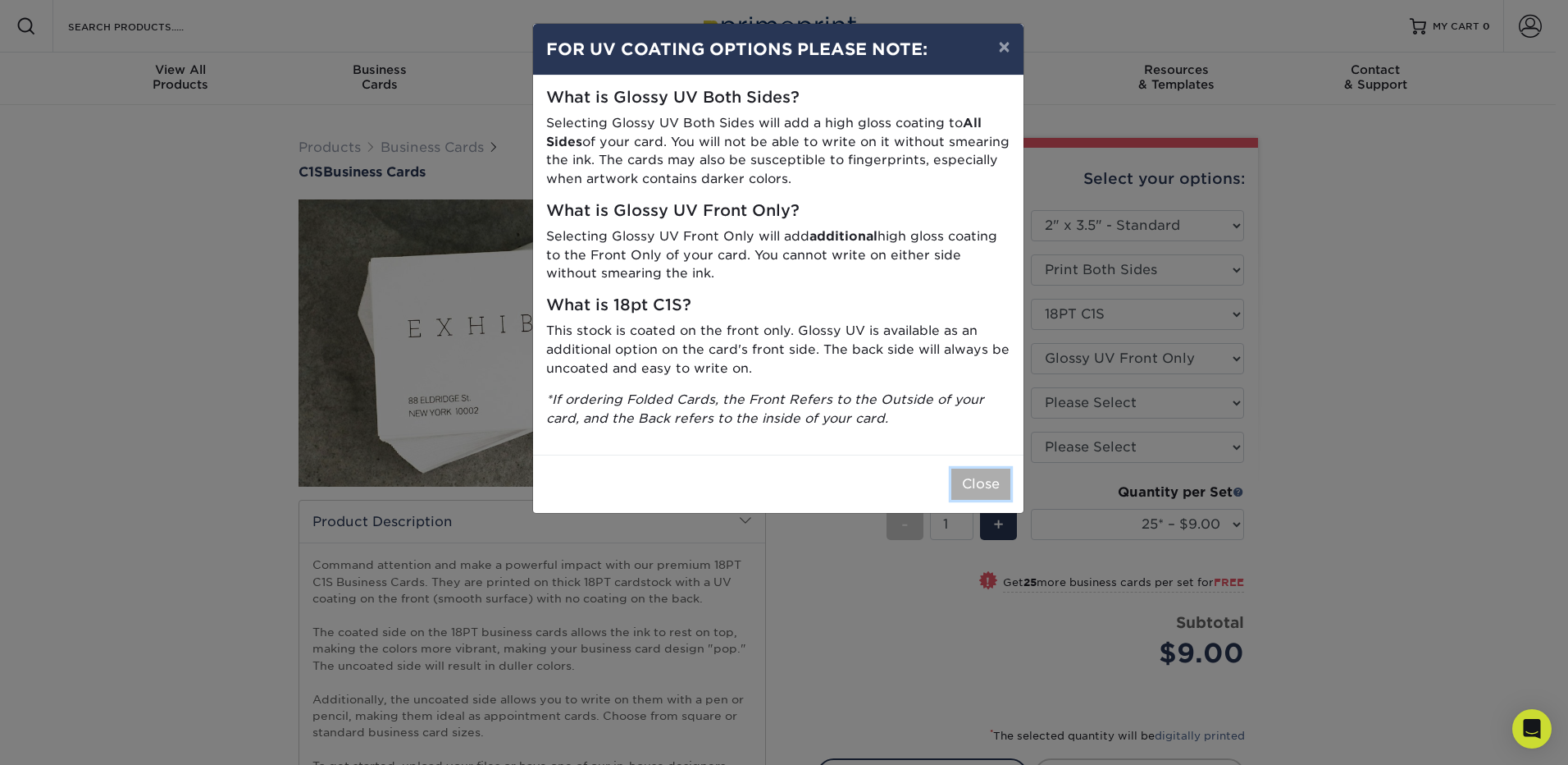
click at [982, 480] on button "Close" at bounding box center [980, 483] width 59 height 31
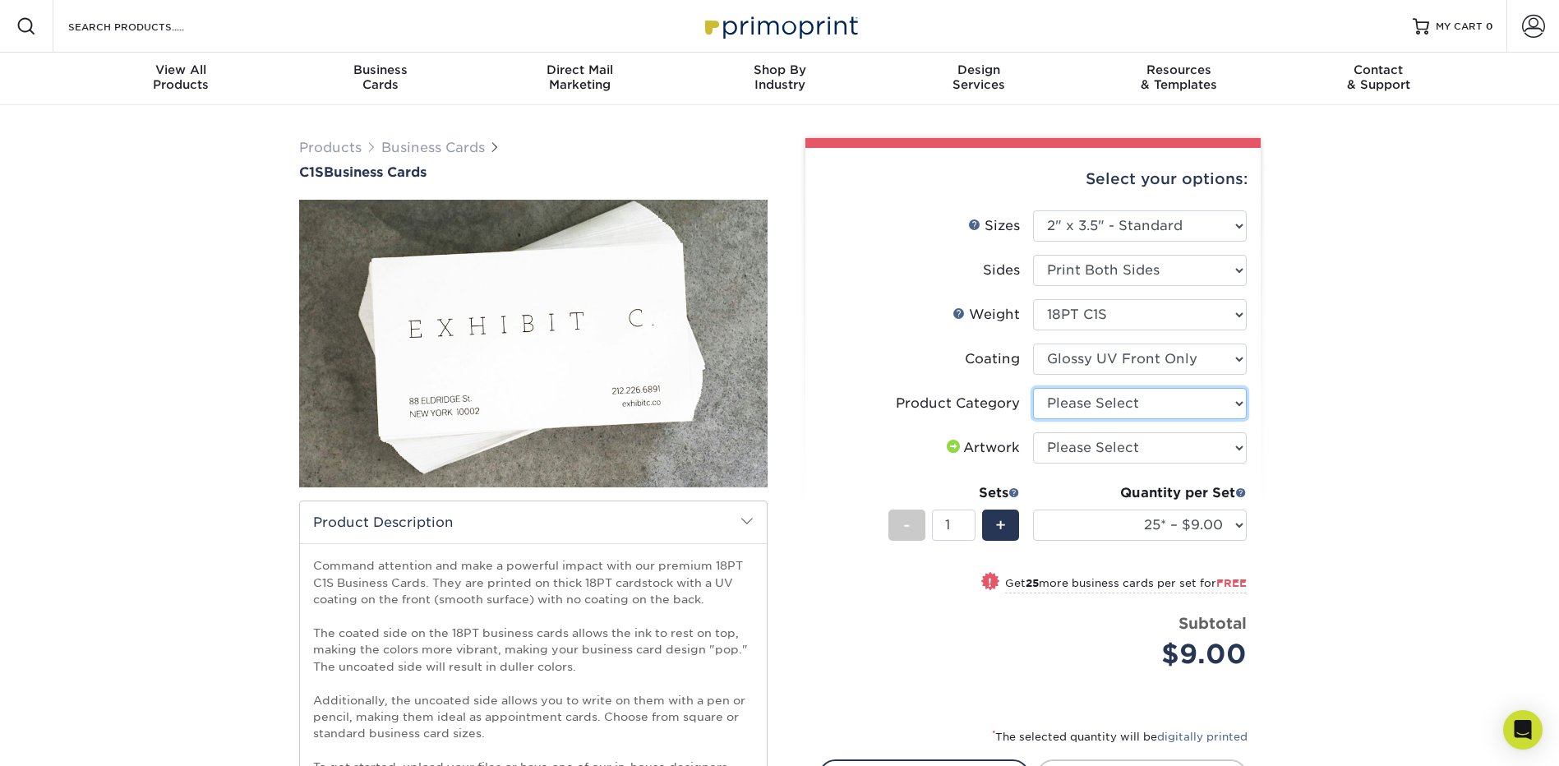
click at [1187, 403] on select "Please Select Business Cards" at bounding box center [1140, 403] width 214 height 31
select select "3b5148f1-0588-4f88-a218-97bcfdce65c1"
click at [1033, 388] on select "Please Select Business Cards" at bounding box center [1140, 403] width 214 height 31
click at [1154, 445] on select "Please Select I will upload files I need a design - $100" at bounding box center [1140, 447] width 214 height 31
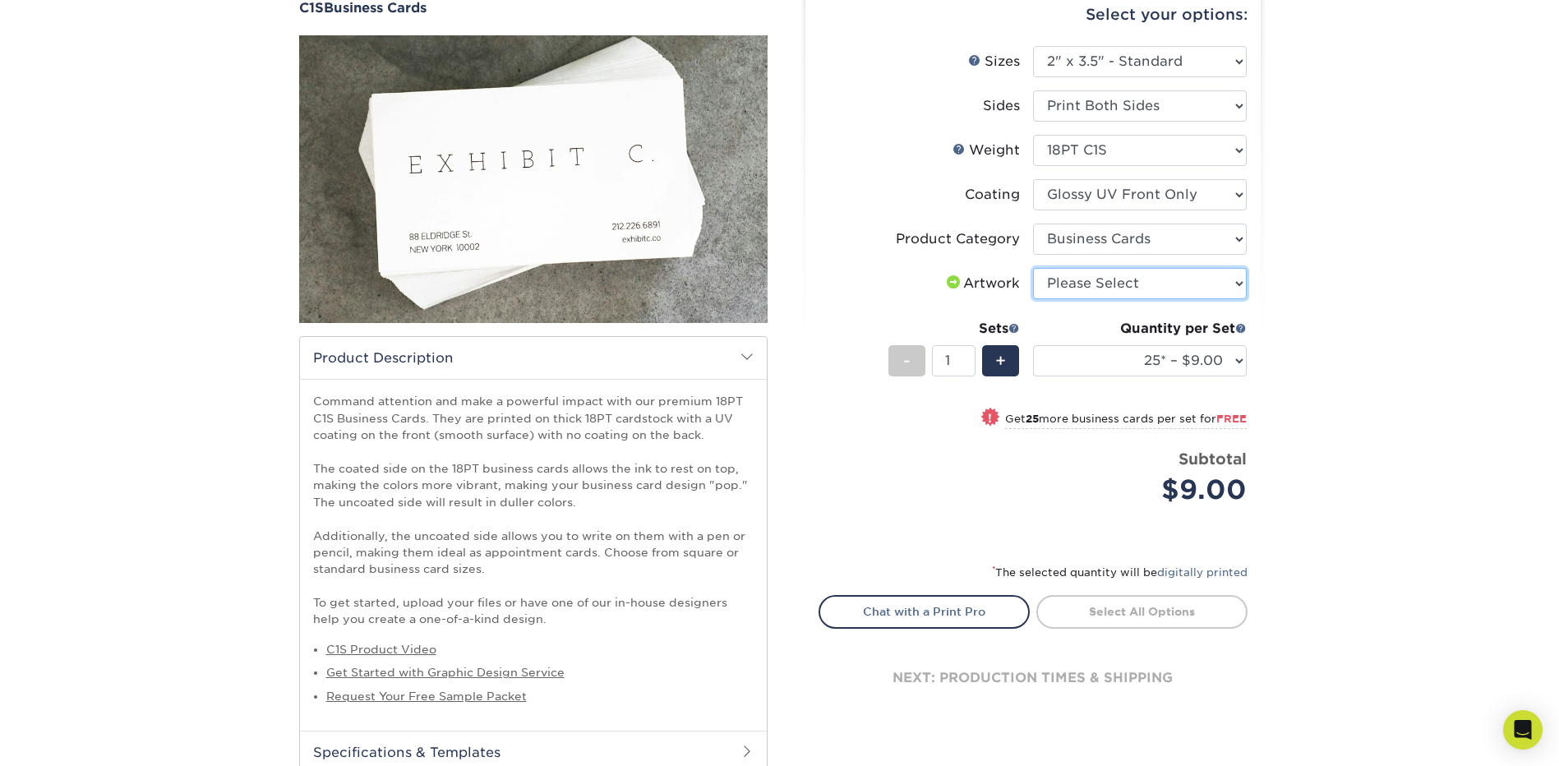
click at [1130, 283] on select "Please Select I will upload files I need a design - $100" at bounding box center [1140, 283] width 214 height 31
select select "upload"
click at [1033, 268] on select "Please Select I will upload files I need a design - $100" at bounding box center [1140, 283] width 214 height 31
